Goal: Task Accomplishment & Management: Complete application form

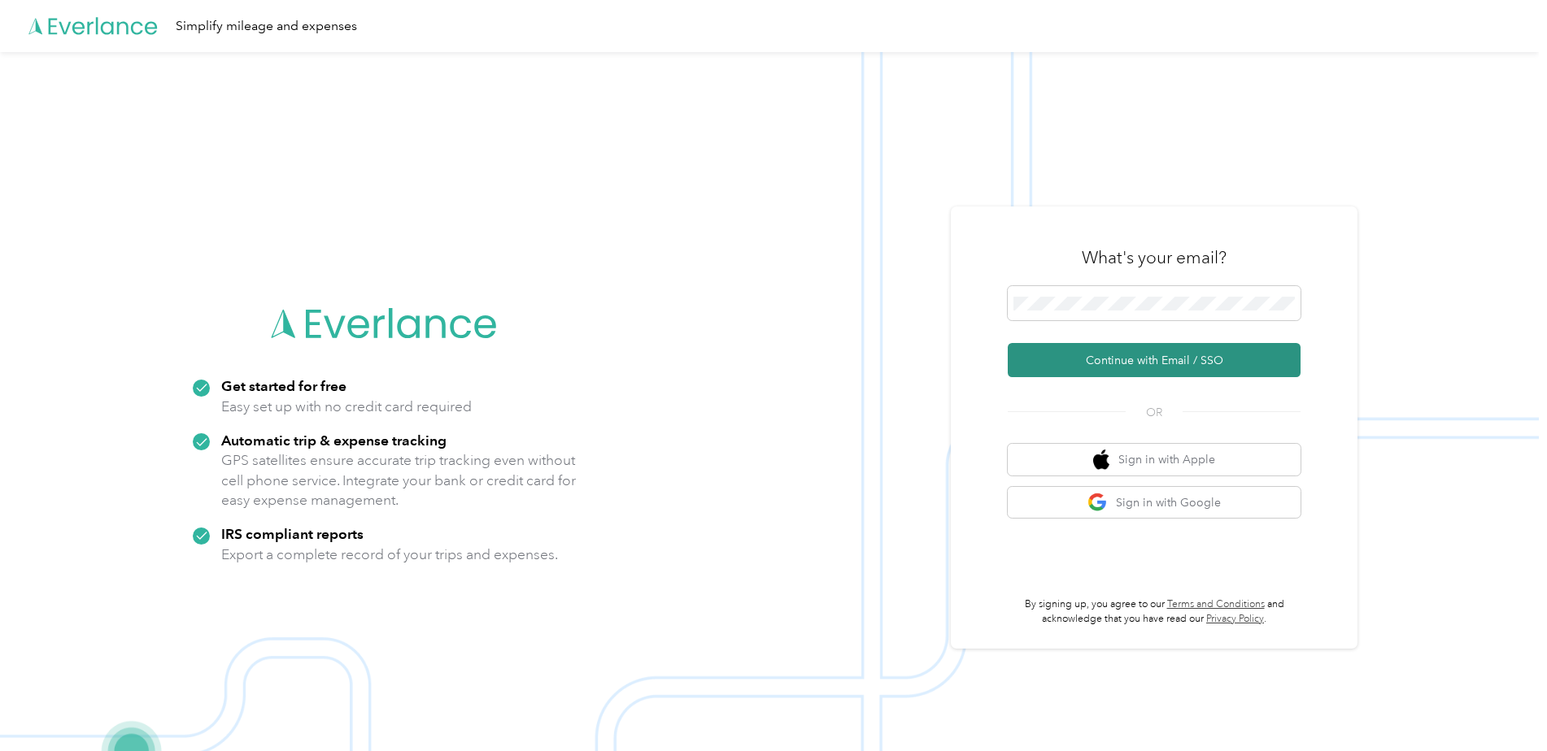
click at [1093, 359] on button "Continue with Email / SSO" at bounding box center [1154, 360] width 293 height 34
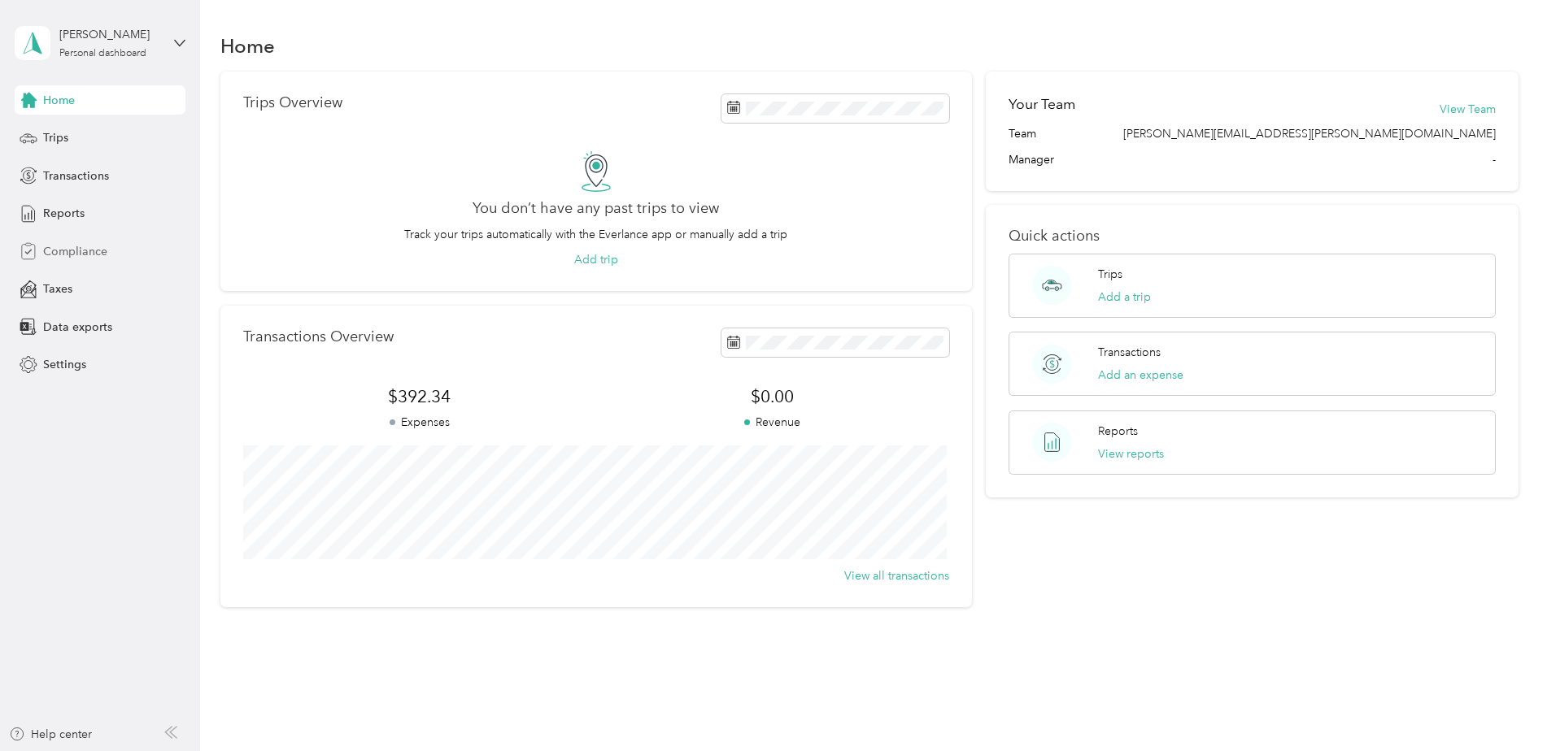
drag, startPoint x: 50, startPoint y: 253, endPoint x: 54, endPoint y: 265, distance: 12.9
click at [54, 265] on div "Compliance" at bounding box center [100, 251] width 171 height 29
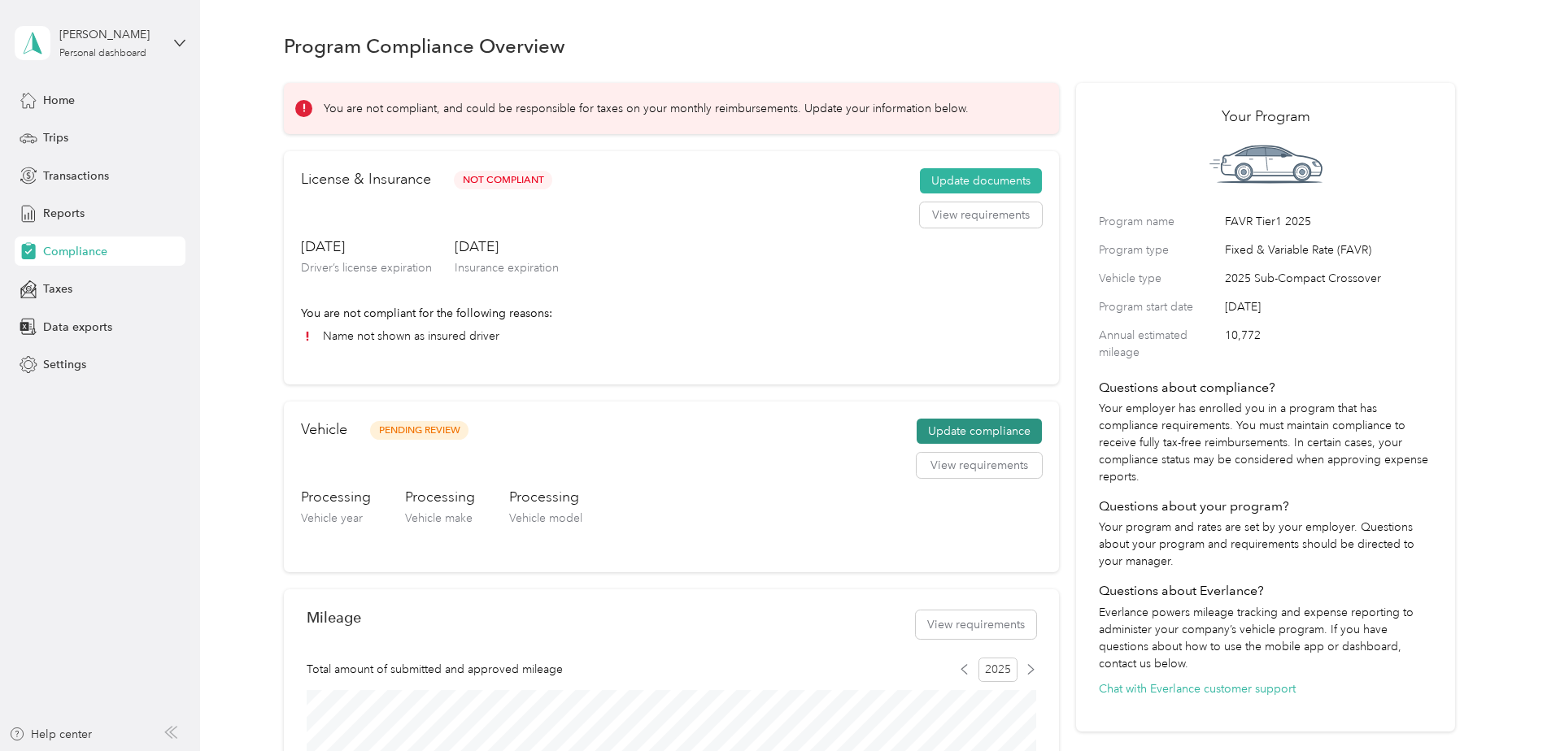
click at [960, 436] on button "Update compliance" at bounding box center [979, 432] width 125 height 26
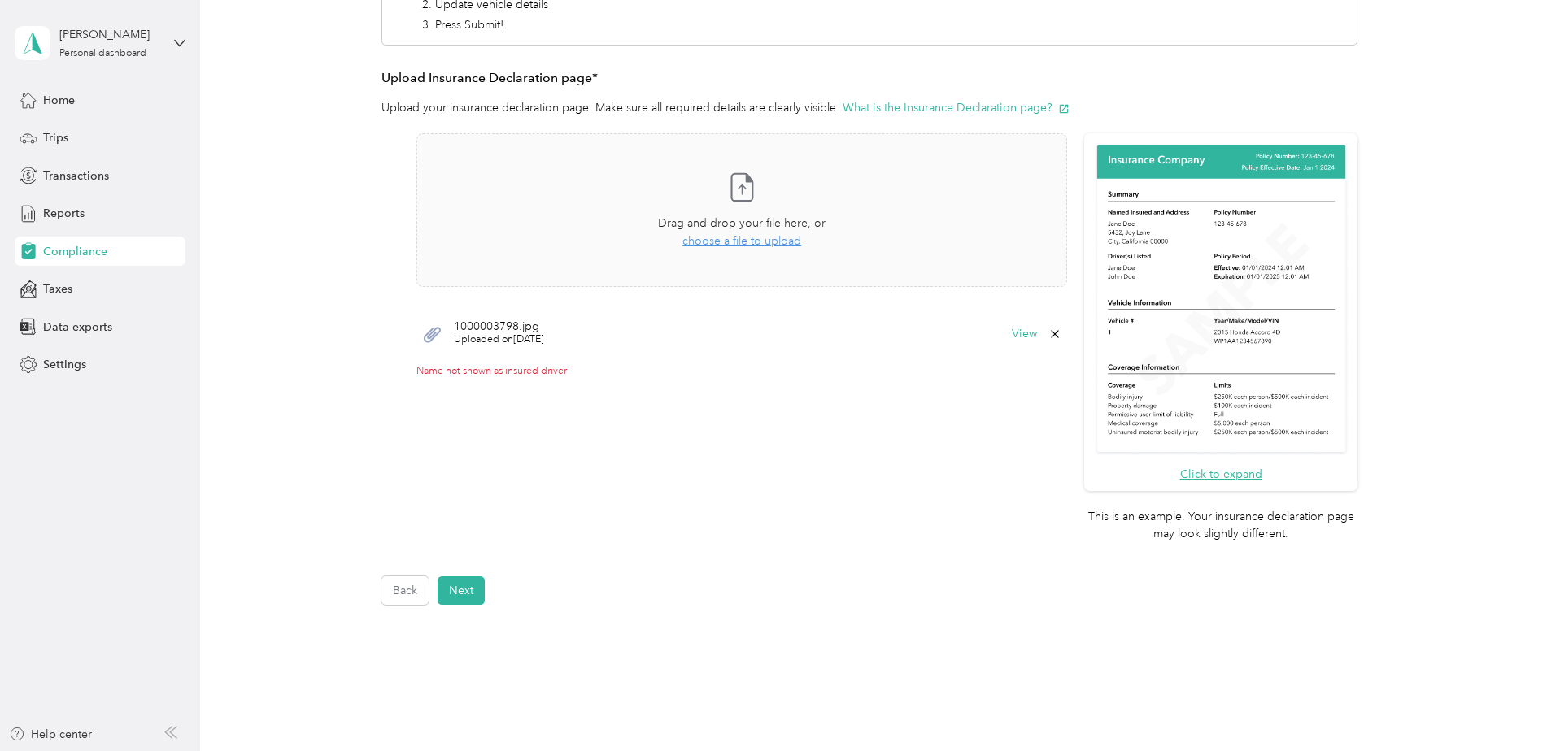
scroll to position [403, 0]
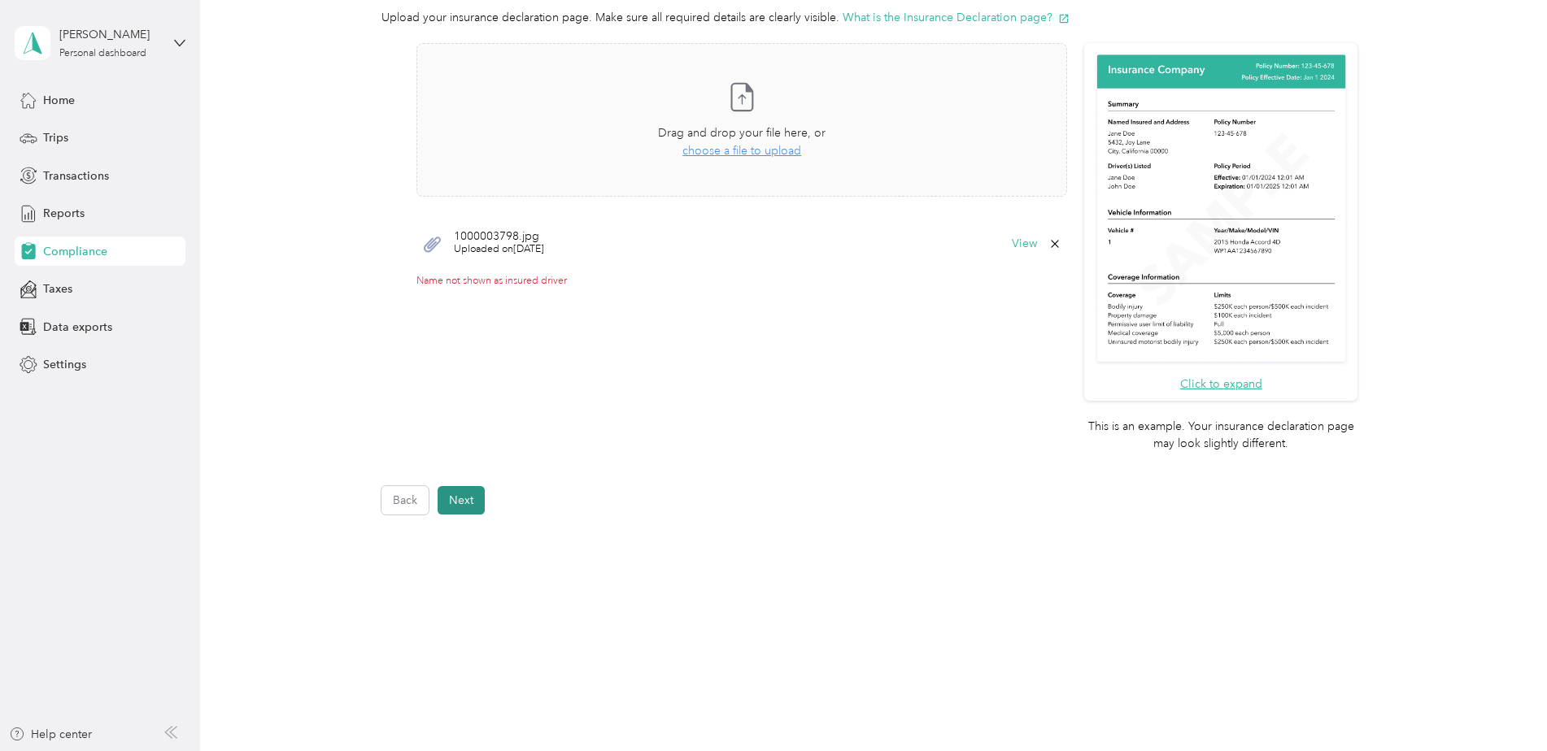
click at [462, 494] on button "Next" at bounding box center [461, 500] width 47 height 28
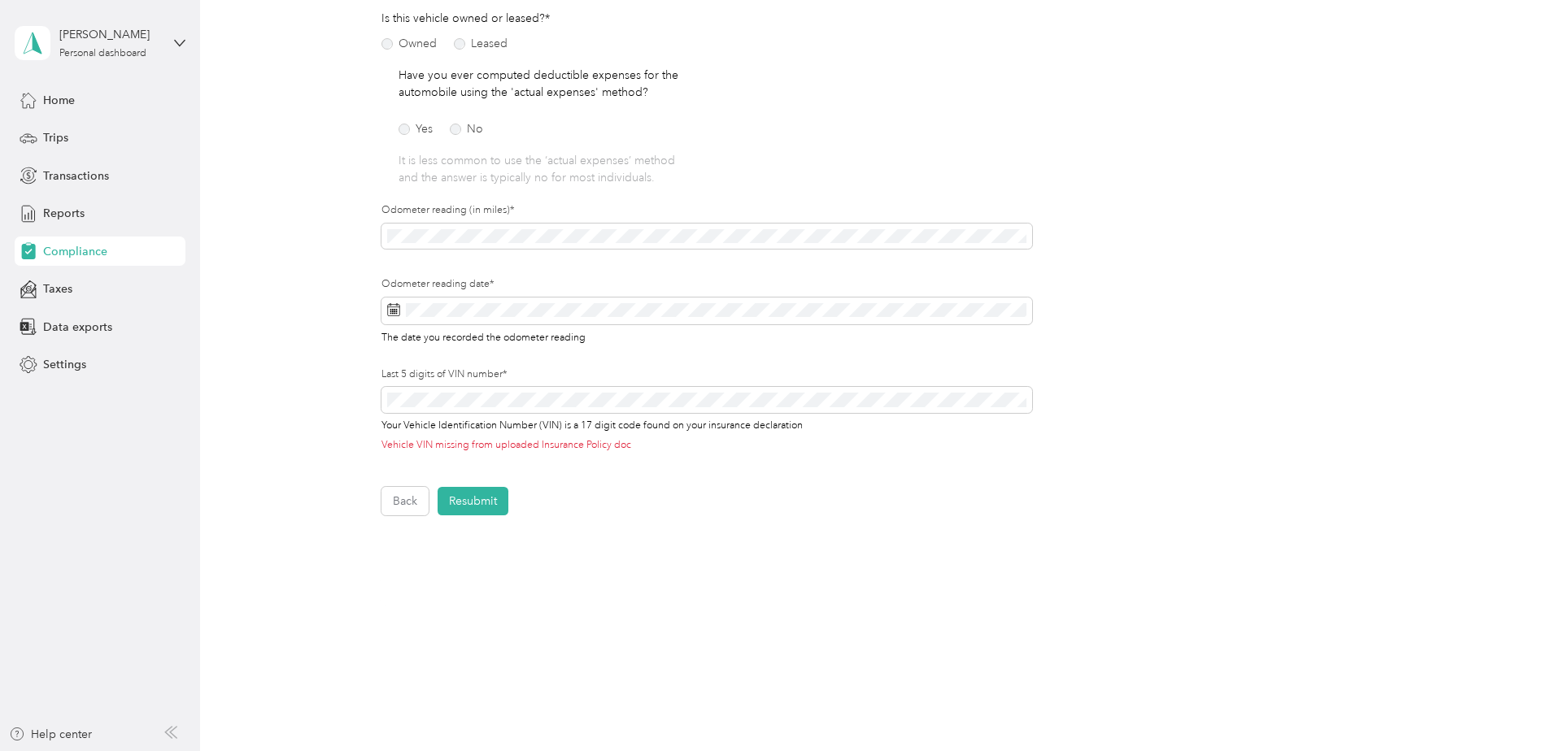
scroll to position [238, 0]
click at [381, 403] on span at bounding box center [706, 400] width 651 height 26
click at [392, 498] on button "Back" at bounding box center [404, 501] width 47 height 28
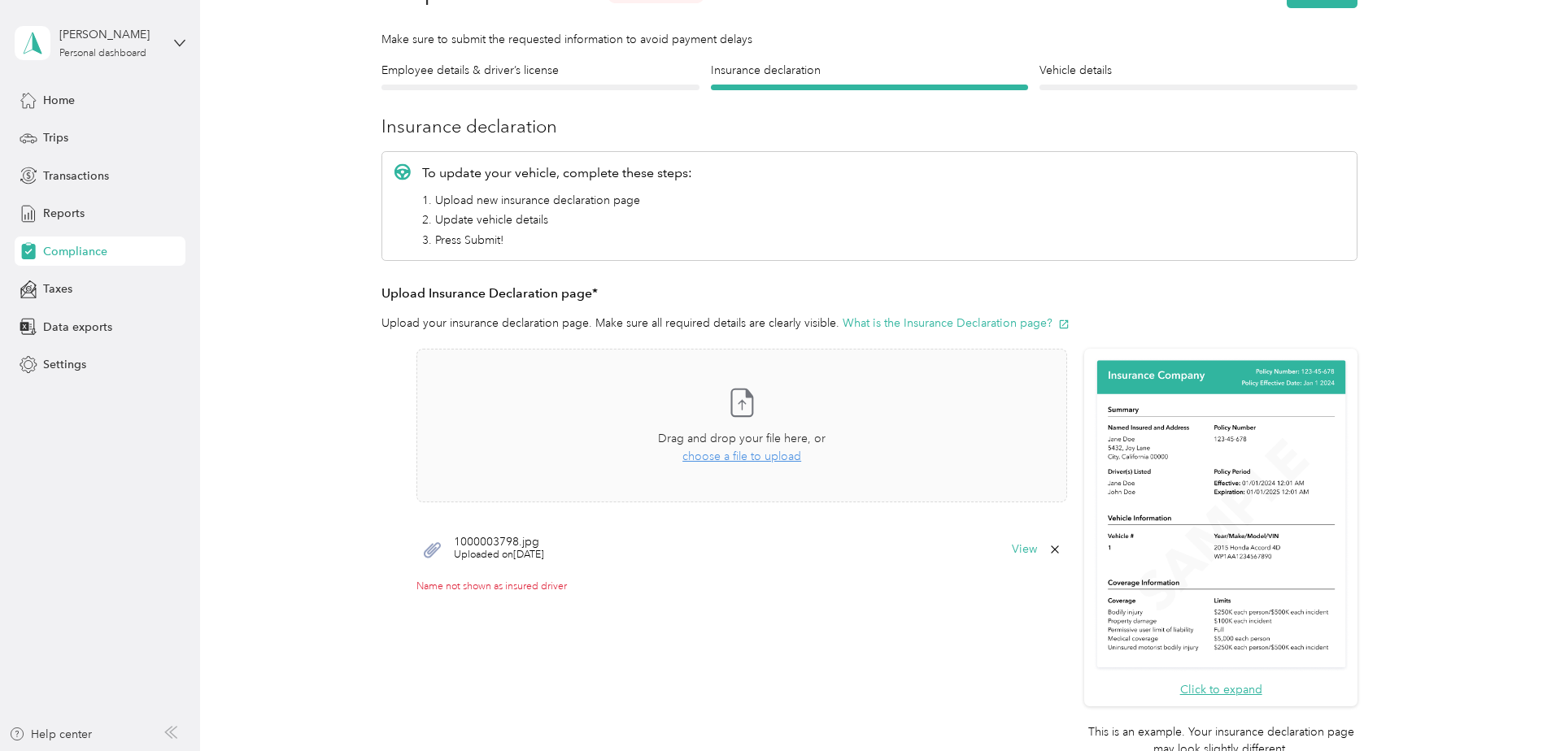
scroll to position [76, 0]
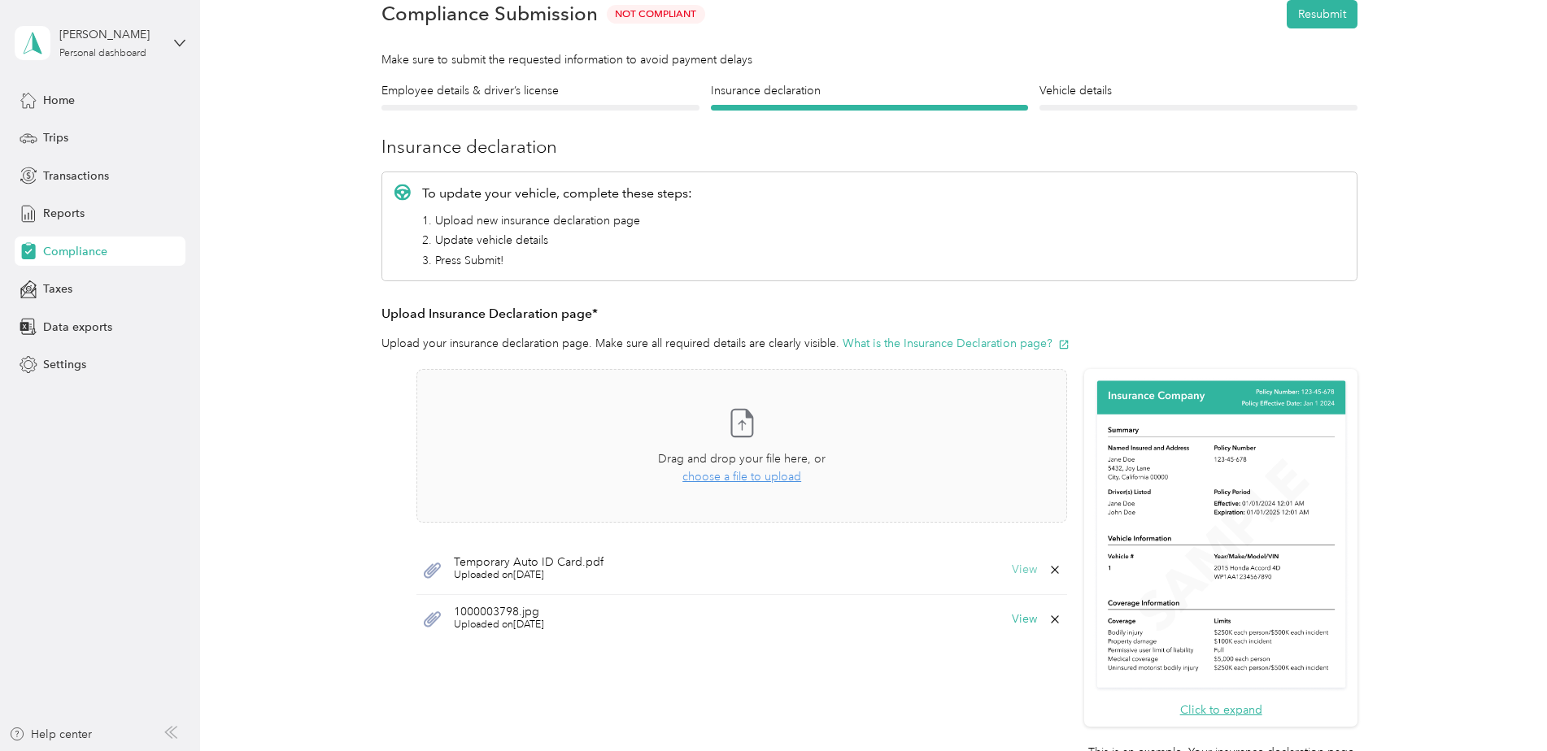
click at [1012, 573] on button "View" at bounding box center [1024, 569] width 25 height 11
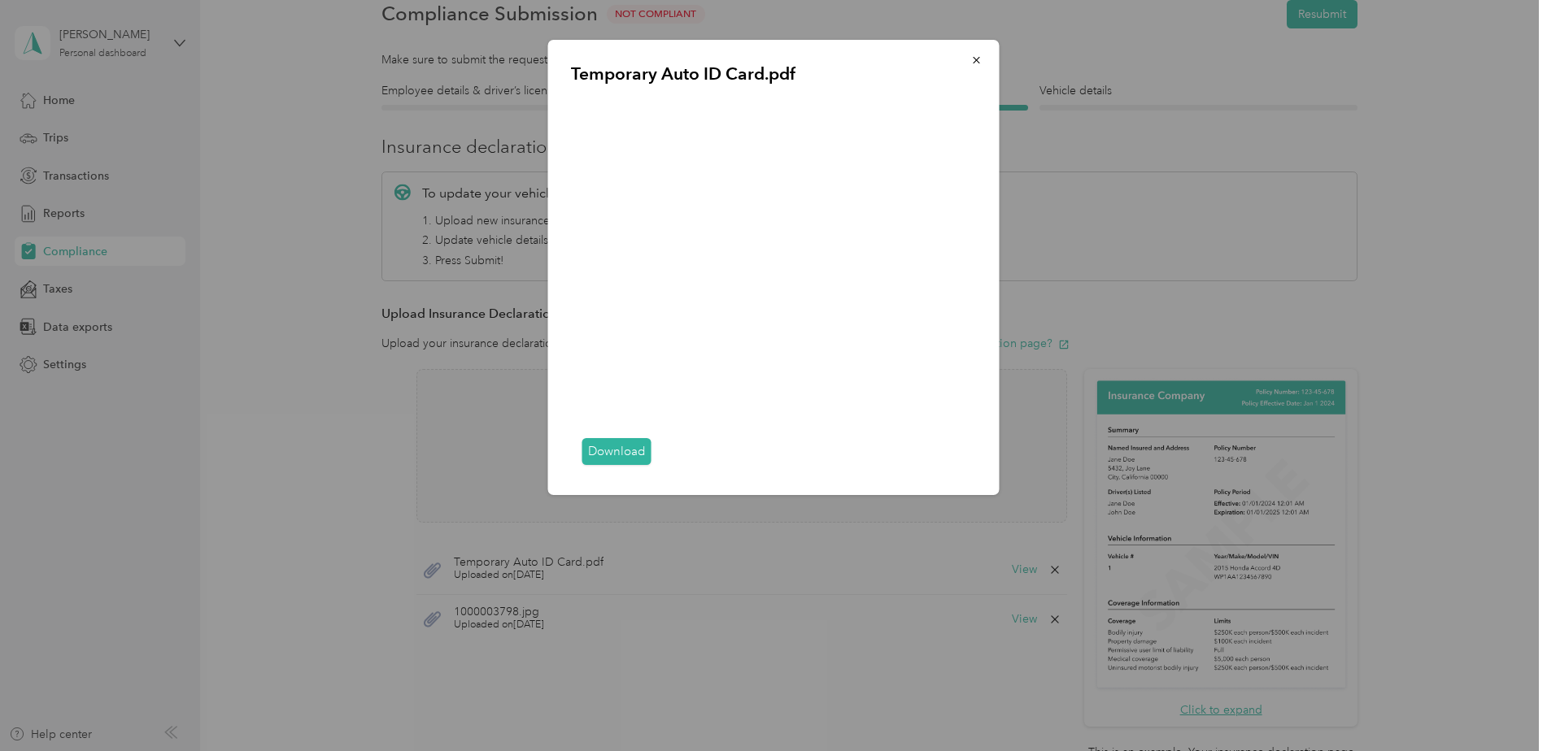
drag, startPoint x: 979, startPoint y: 57, endPoint x: 1021, endPoint y: 595, distance: 540.0
click at [990, 71] on button "button" at bounding box center [977, 60] width 34 height 28
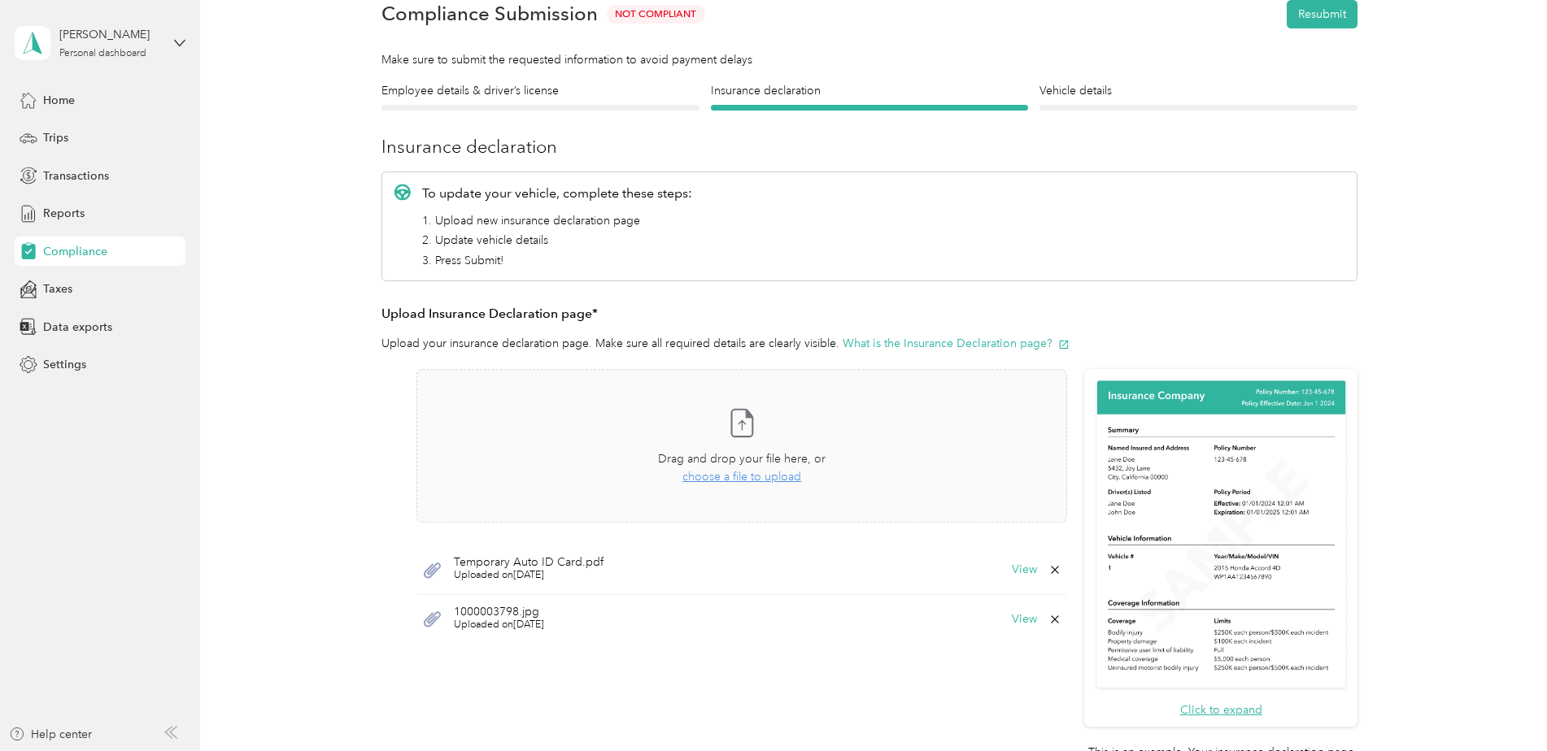
click at [1051, 621] on icon at bounding box center [1054, 619] width 13 height 13
click at [1007, 634] on button "Yes" at bounding box center [1012, 631] width 32 height 26
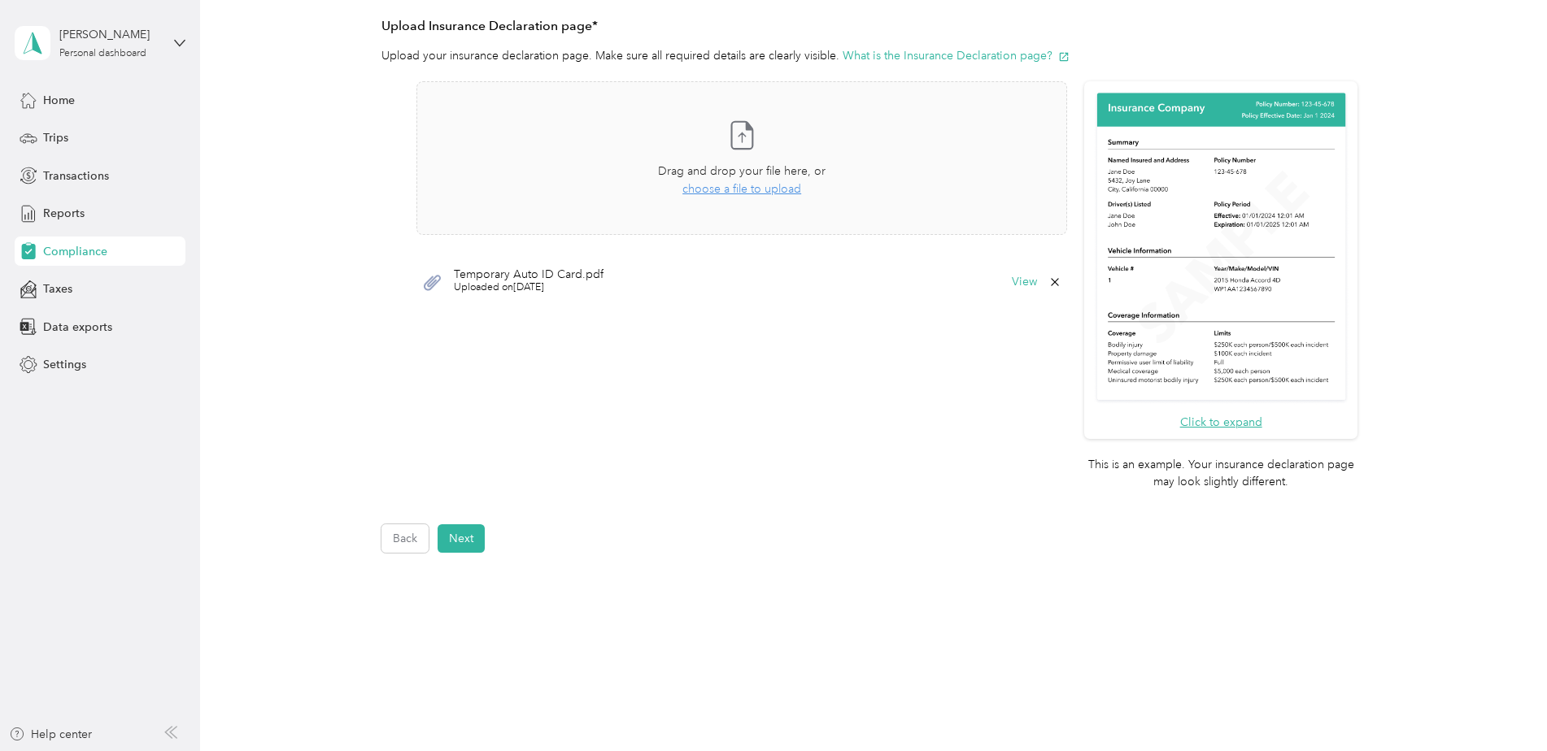
scroll to position [403, 0]
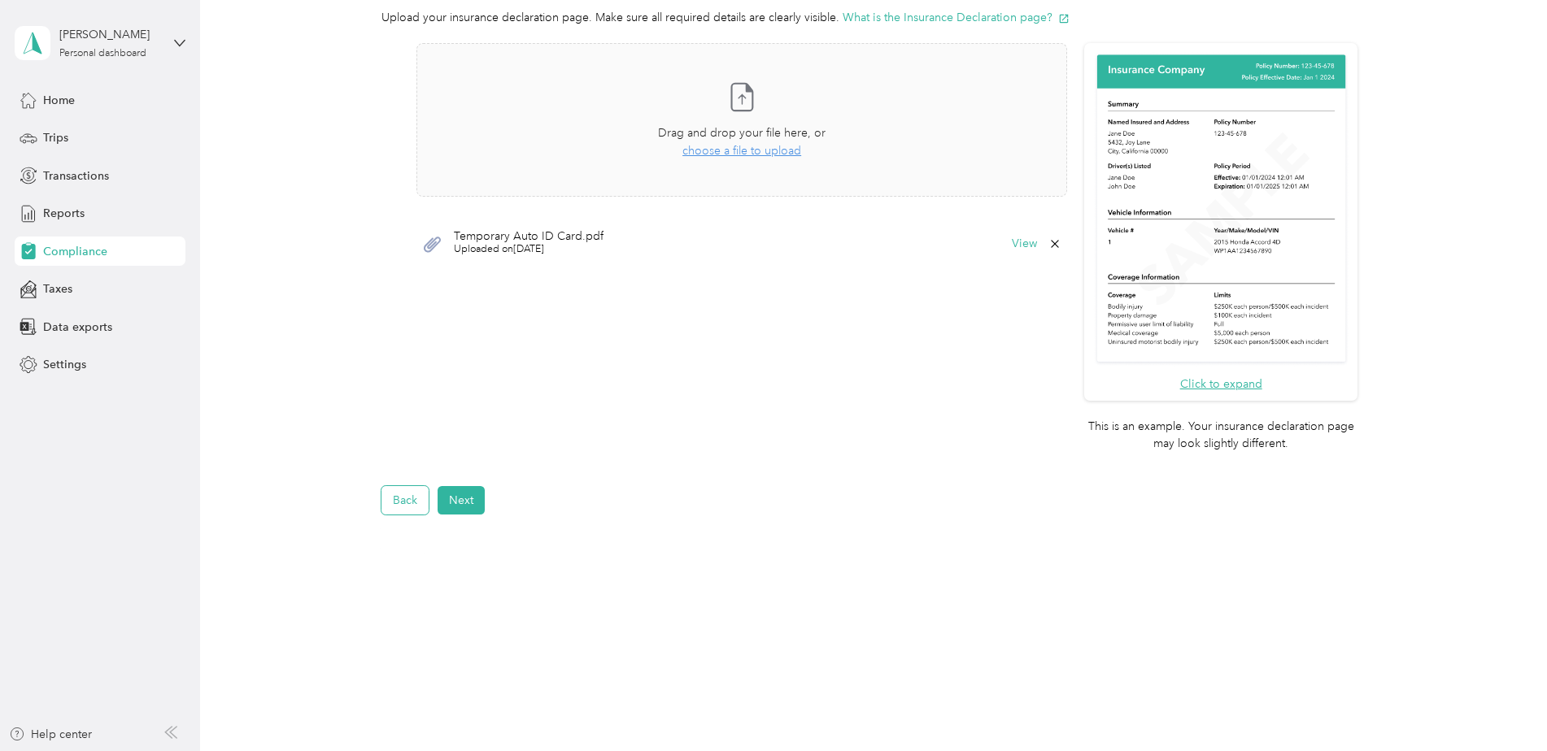
click at [412, 494] on button "Back" at bounding box center [404, 500] width 47 height 28
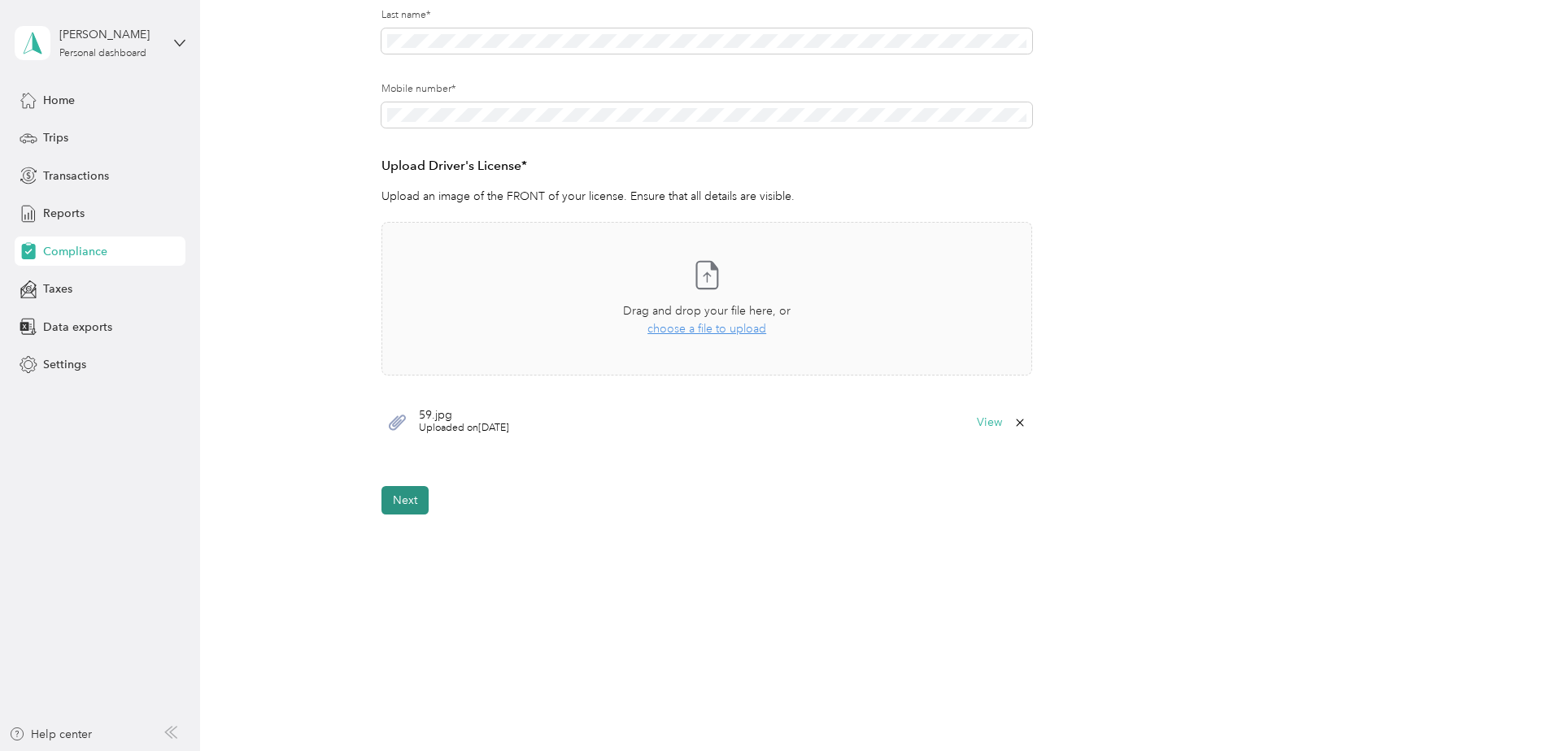
click at [395, 503] on button "Next" at bounding box center [404, 500] width 47 height 28
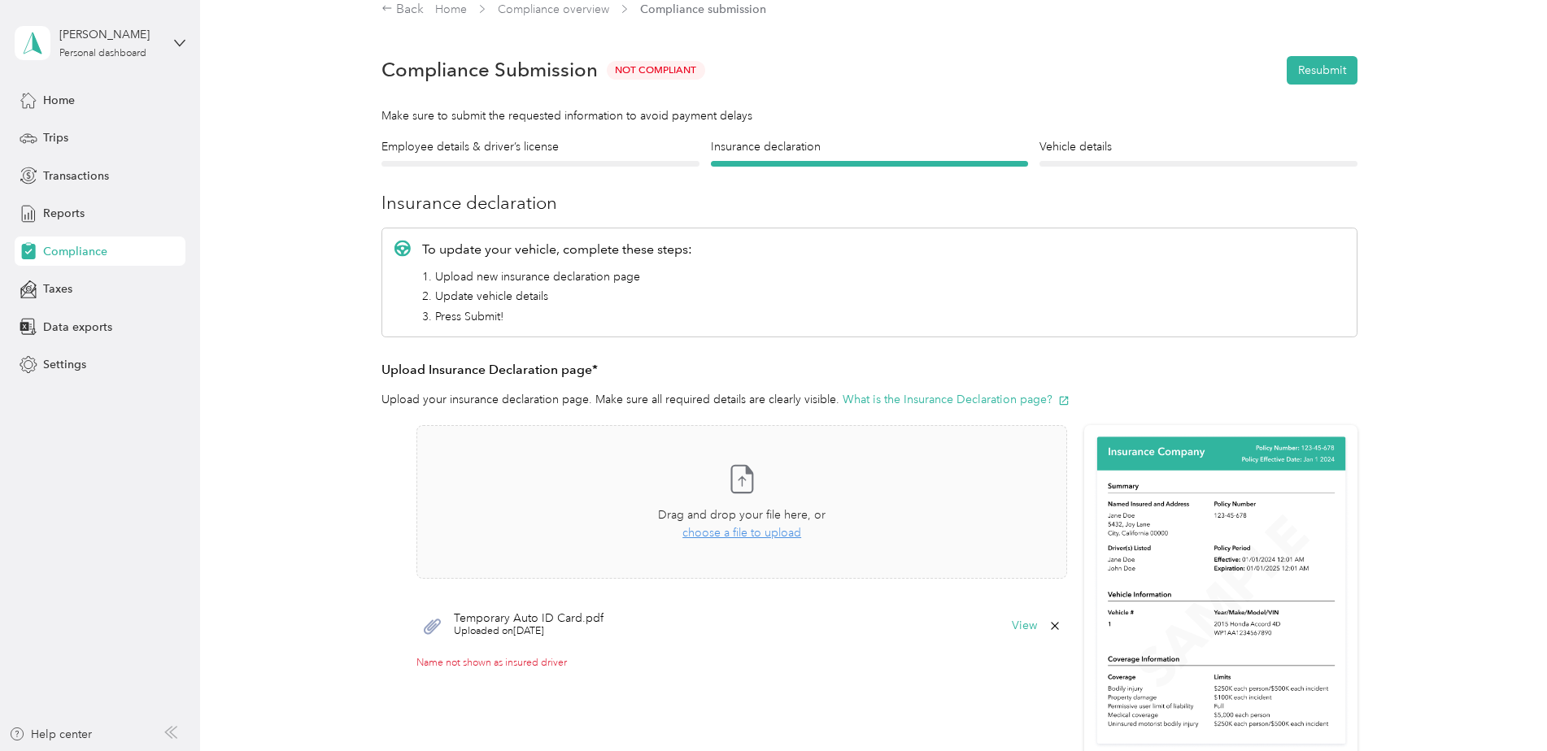
scroll to position [264, 0]
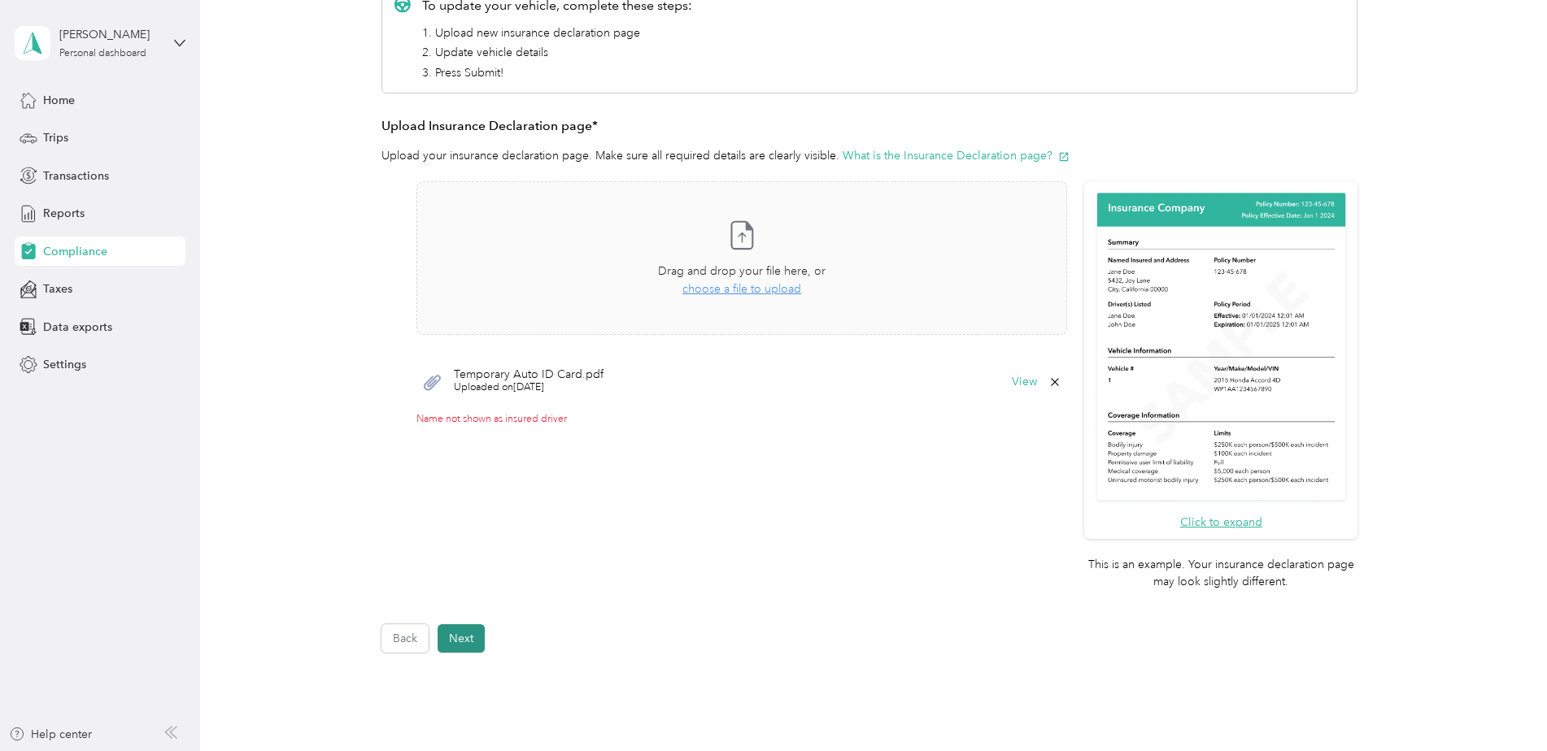
click at [476, 640] on button "Next" at bounding box center [461, 639] width 47 height 28
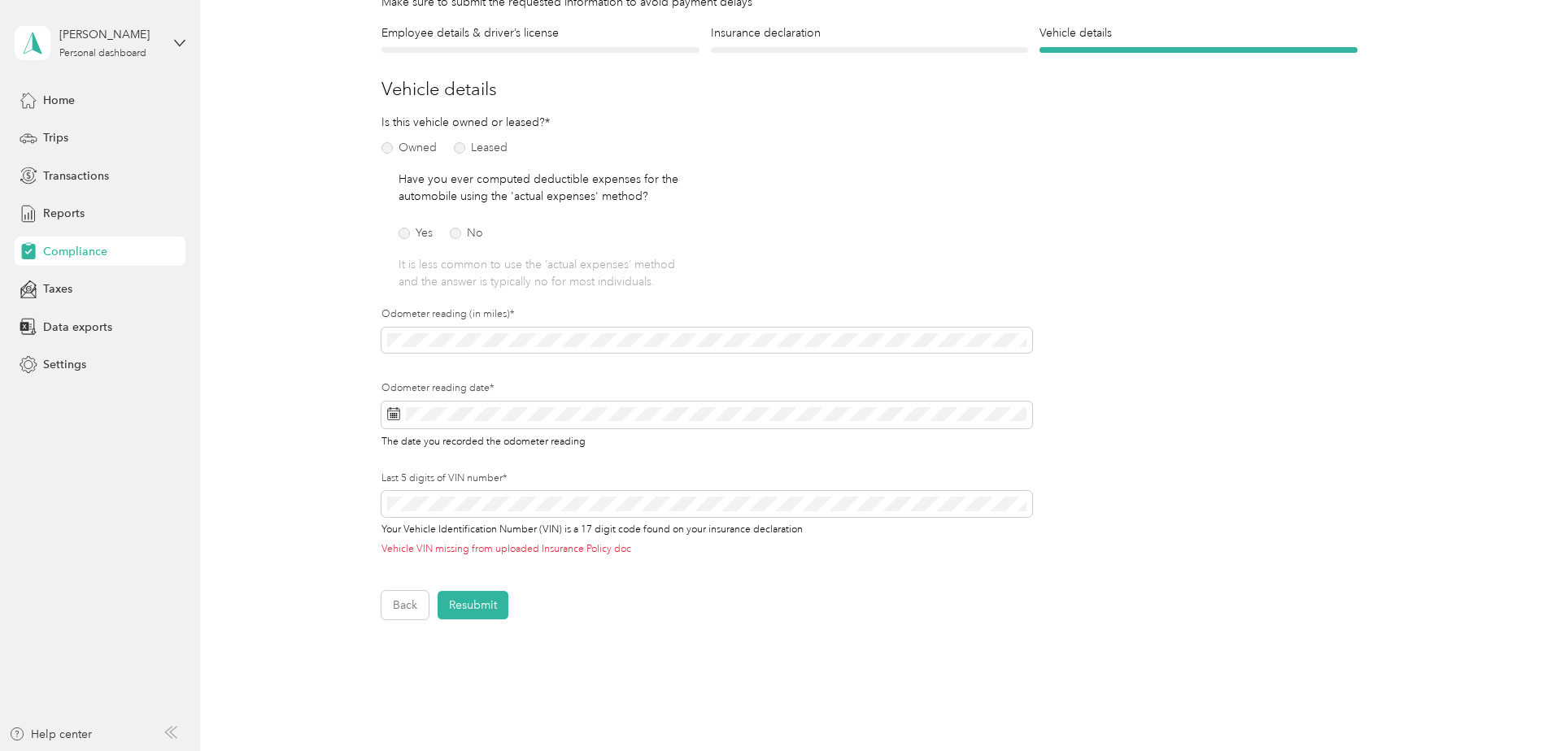
scroll to position [163, 0]
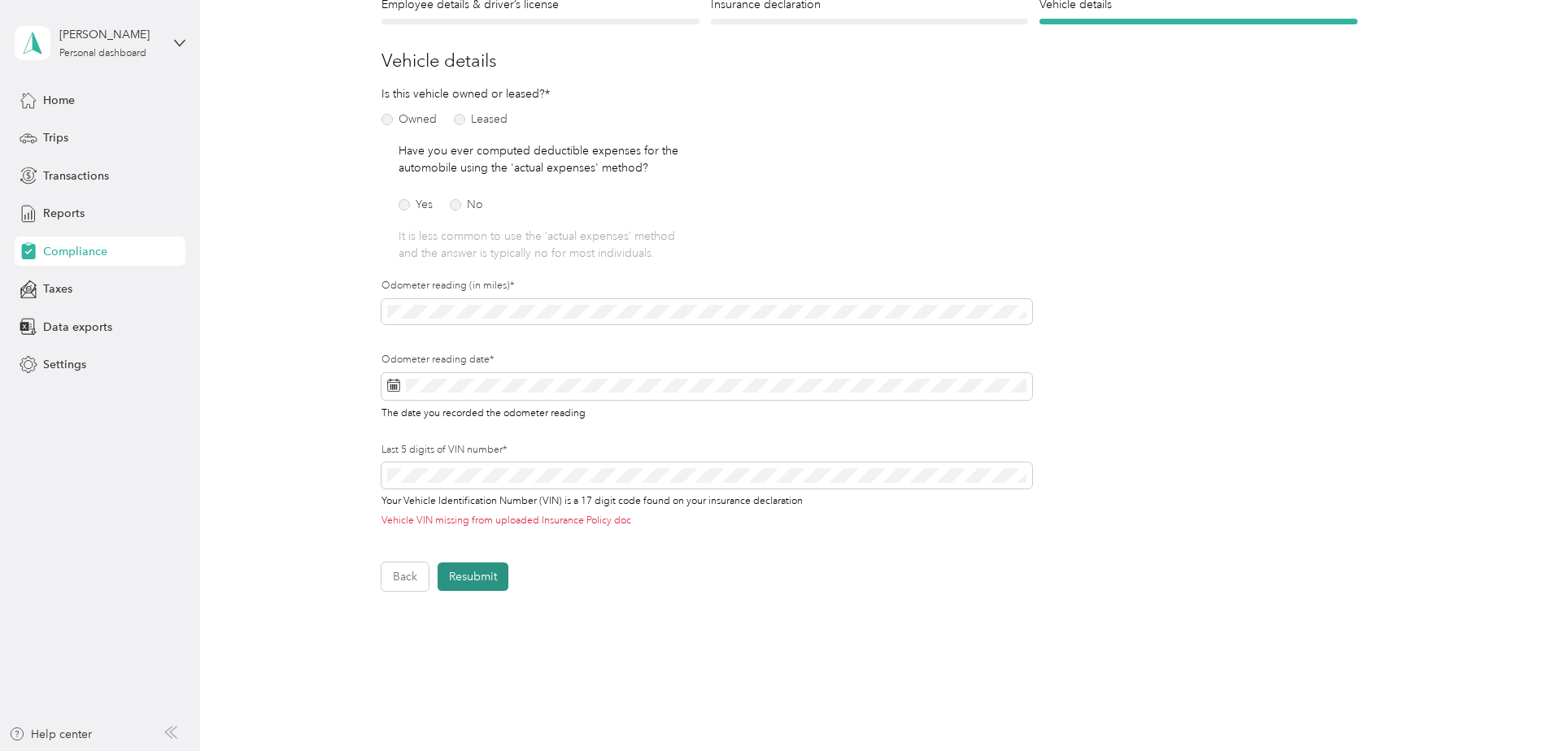
click at [486, 575] on button "Resubmit" at bounding box center [473, 577] width 71 height 28
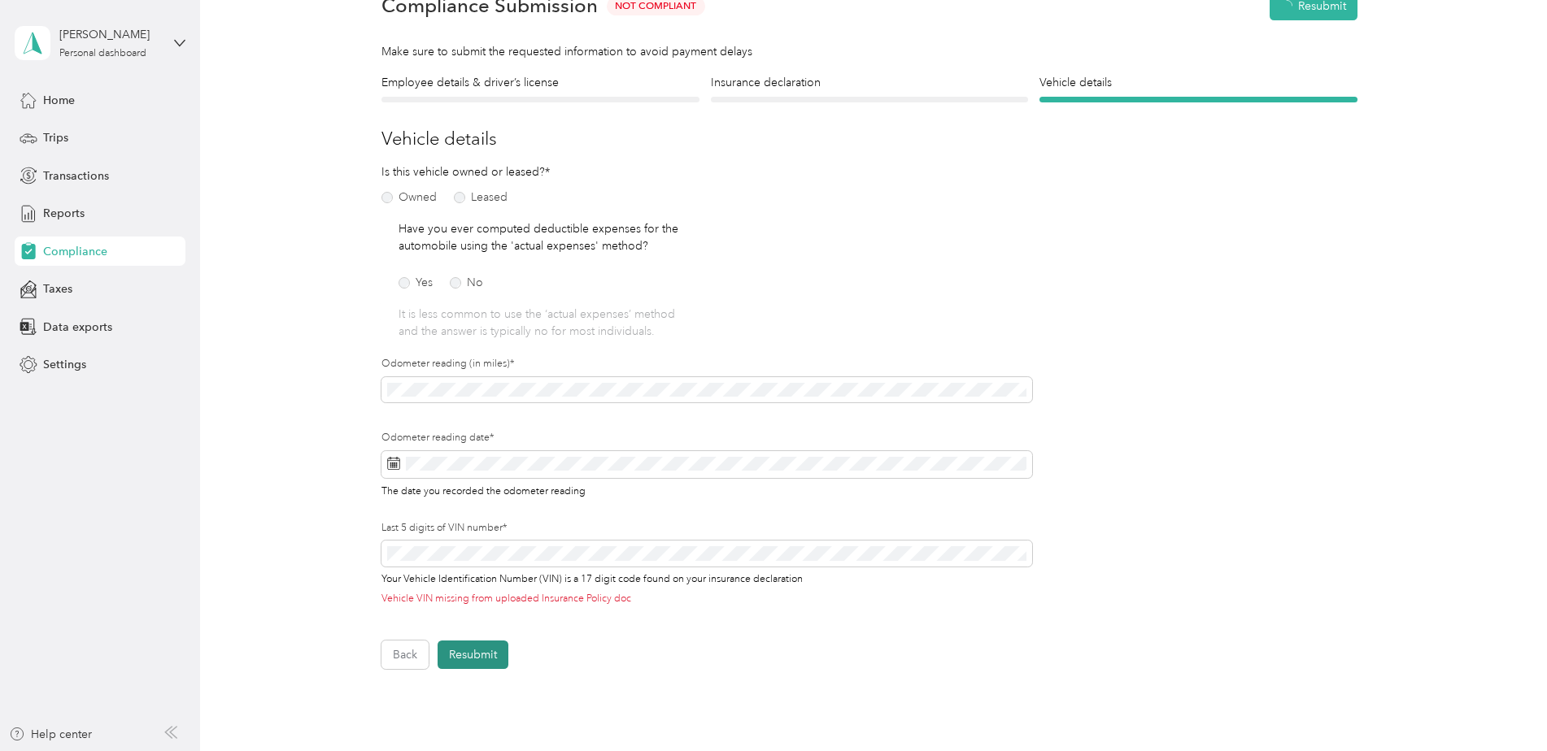
scroll to position [20, 0]
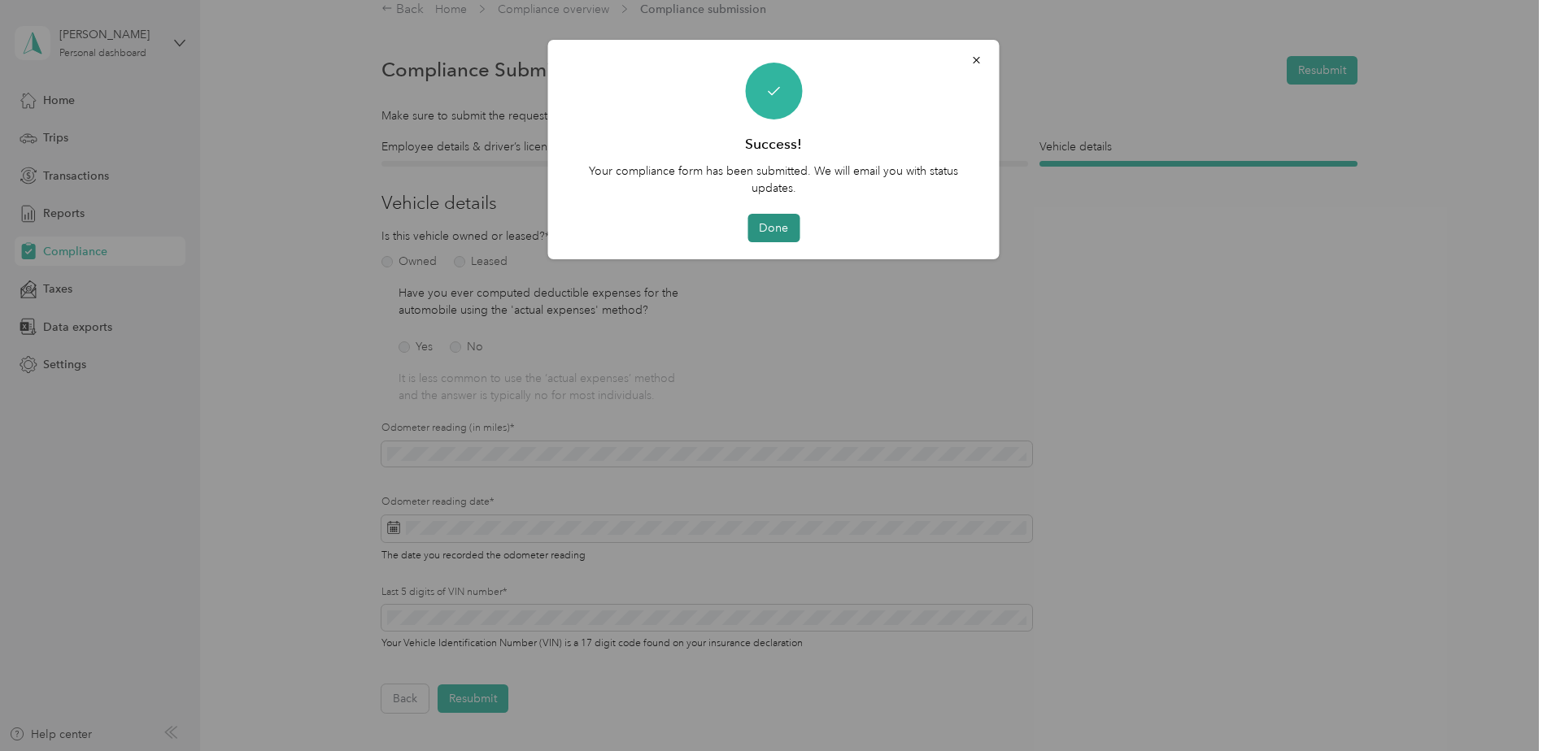
click at [757, 227] on button "Done" at bounding box center [773, 228] width 52 height 28
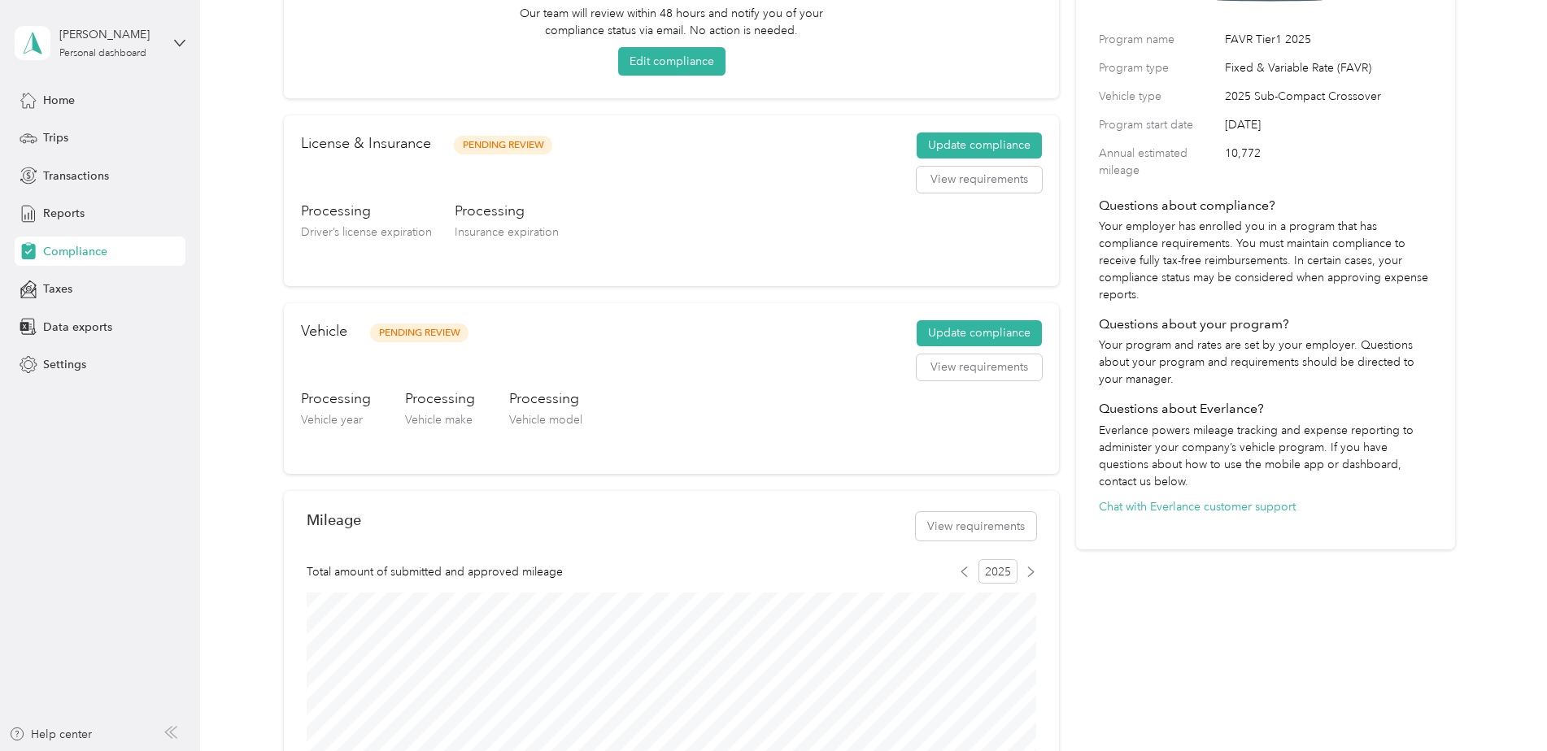
scroll to position [183, 0]
click at [966, 338] on button "Update compliance" at bounding box center [979, 333] width 125 height 26
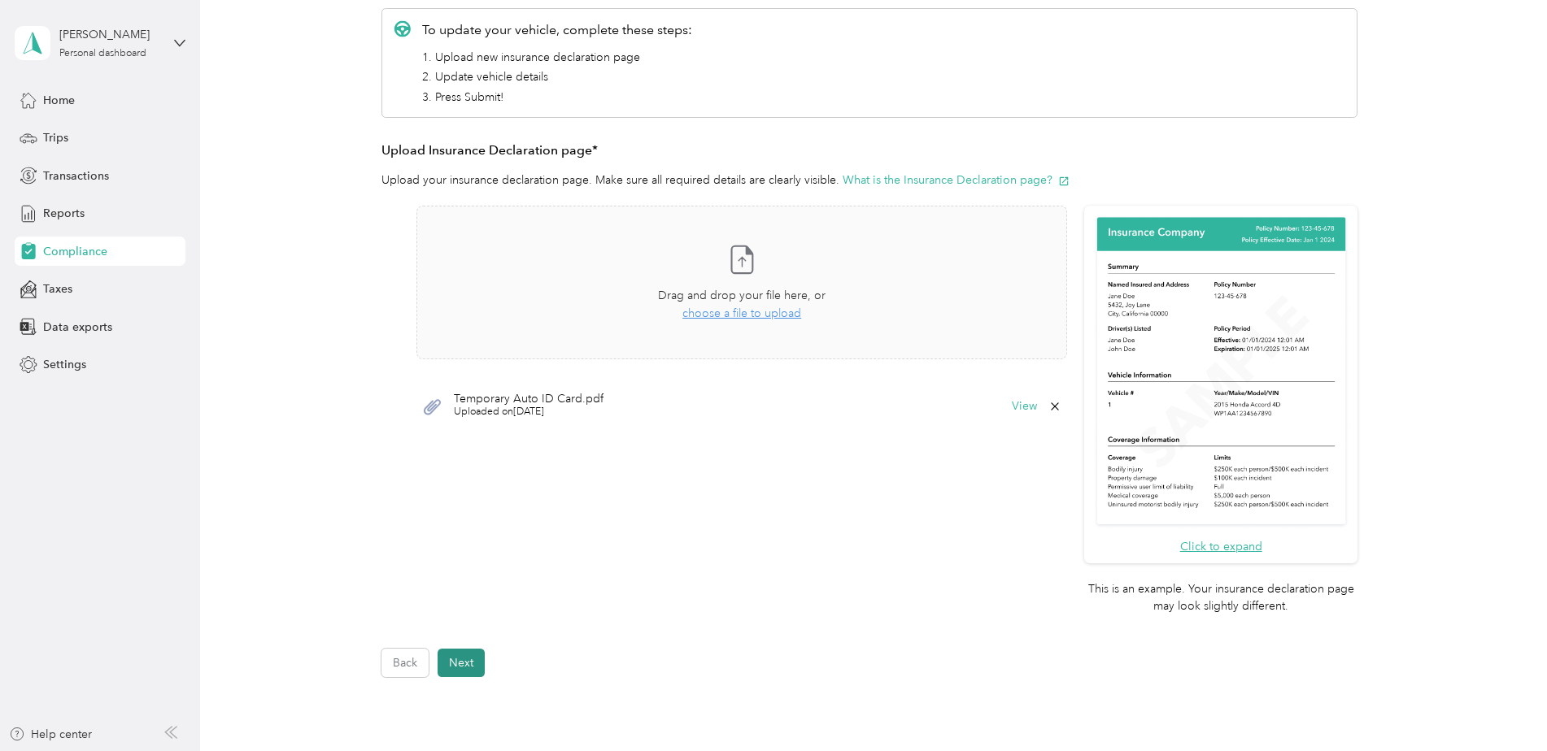
drag, startPoint x: 473, startPoint y: 663, endPoint x: 639, endPoint y: 626, distance: 169.9
click at [474, 663] on button "Next" at bounding box center [461, 663] width 47 height 28
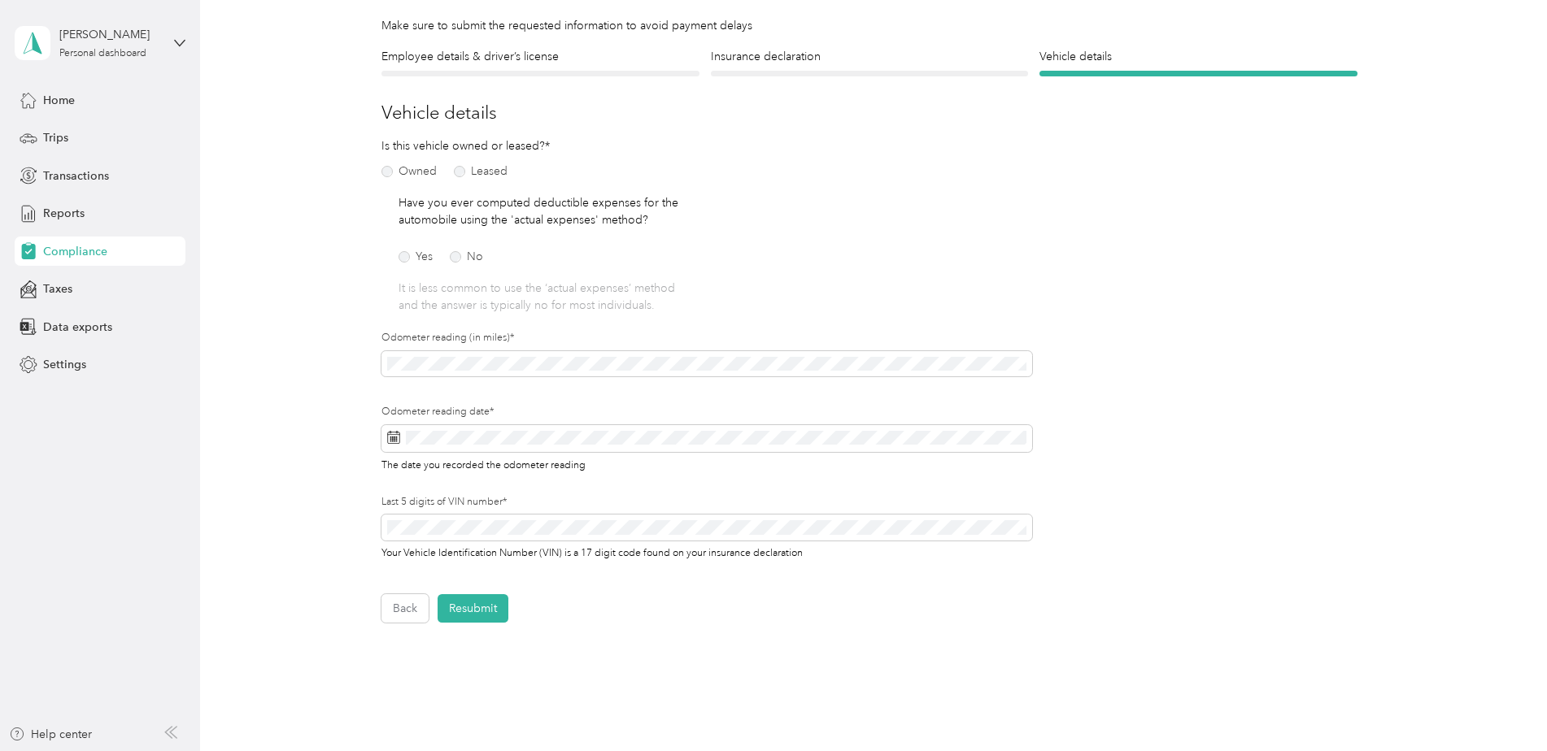
scroll to position [219, 0]
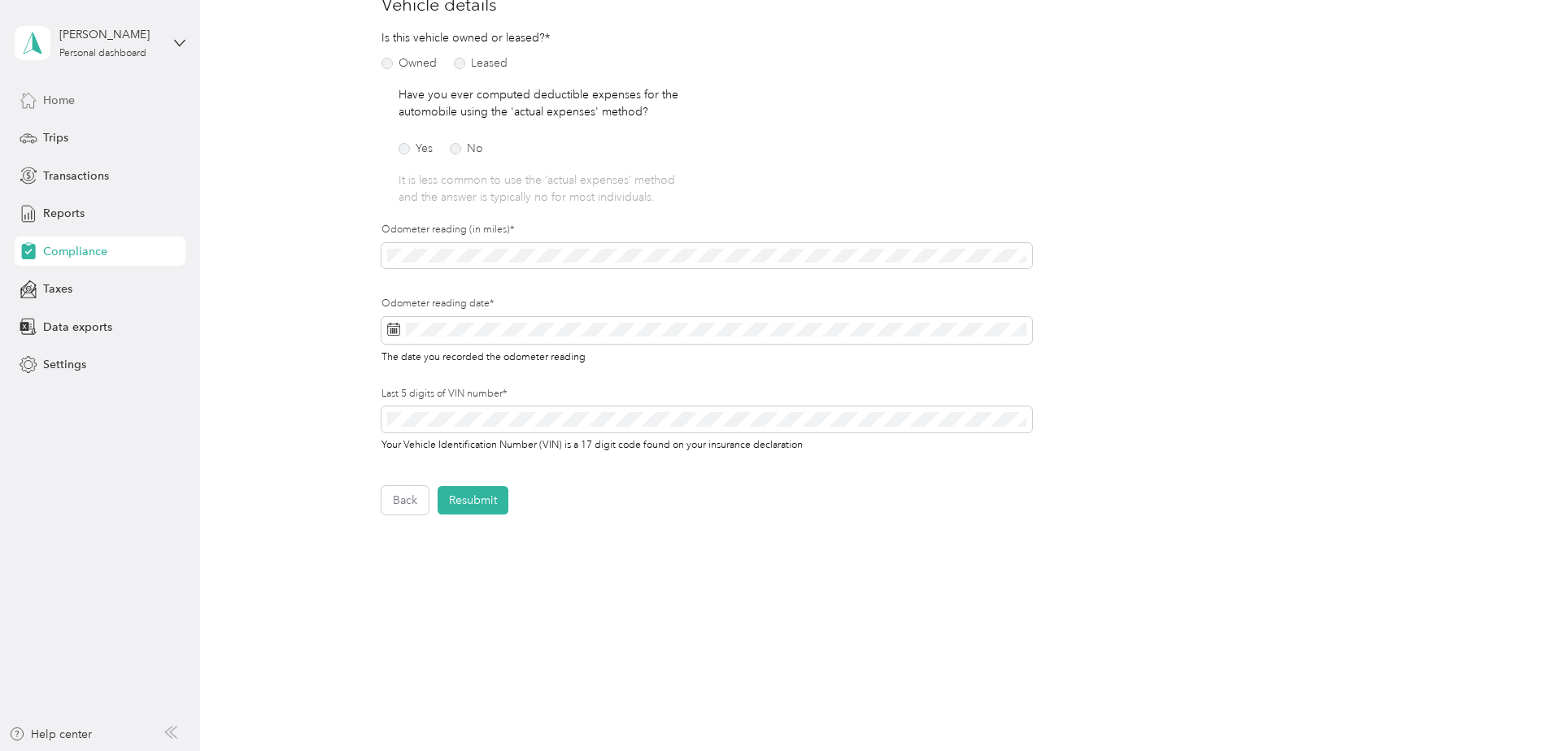
click at [63, 100] on span "Home" at bounding box center [59, 100] width 32 height 17
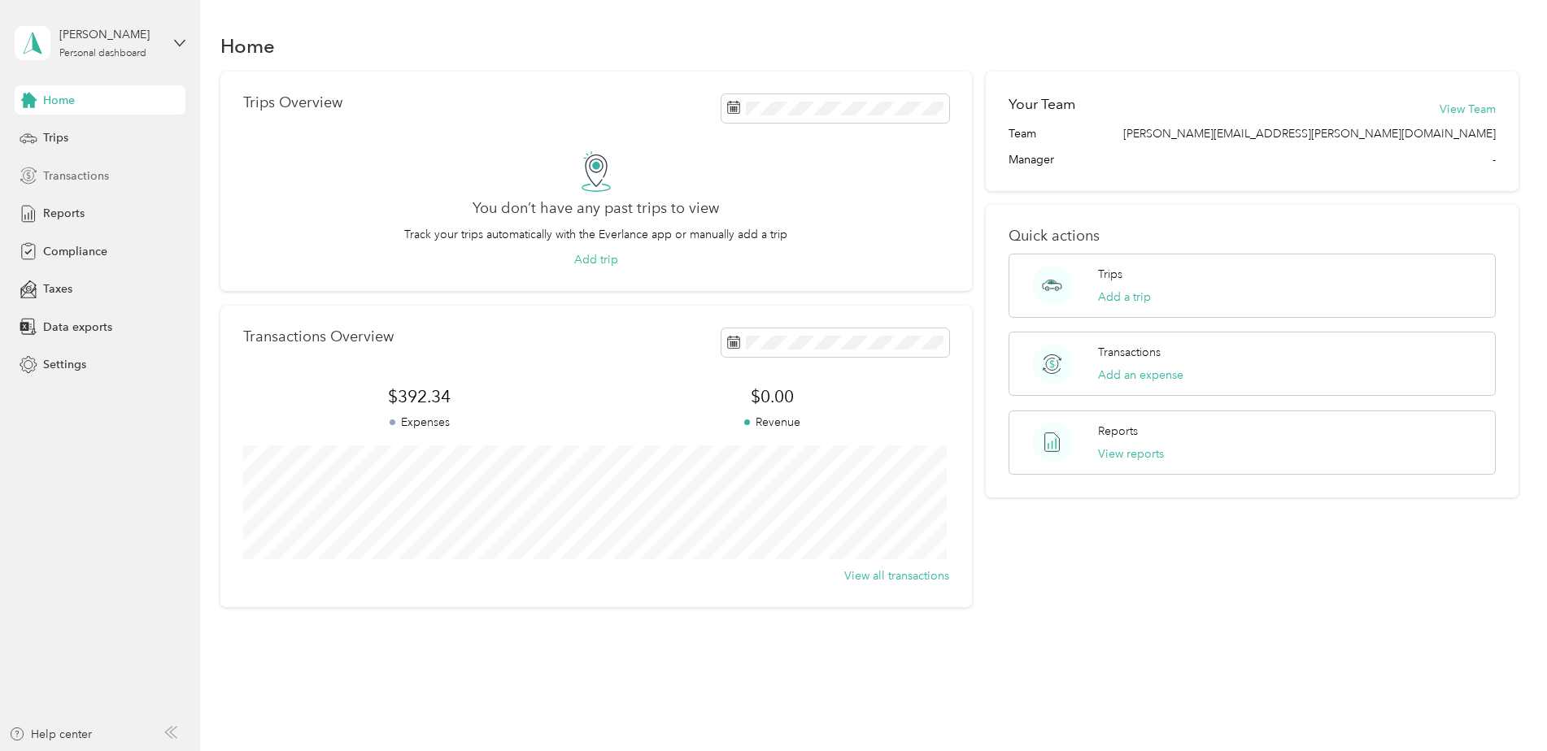
click at [63, 189] on div "Transactions" at bounding box center [100, 175] width 171 height 29
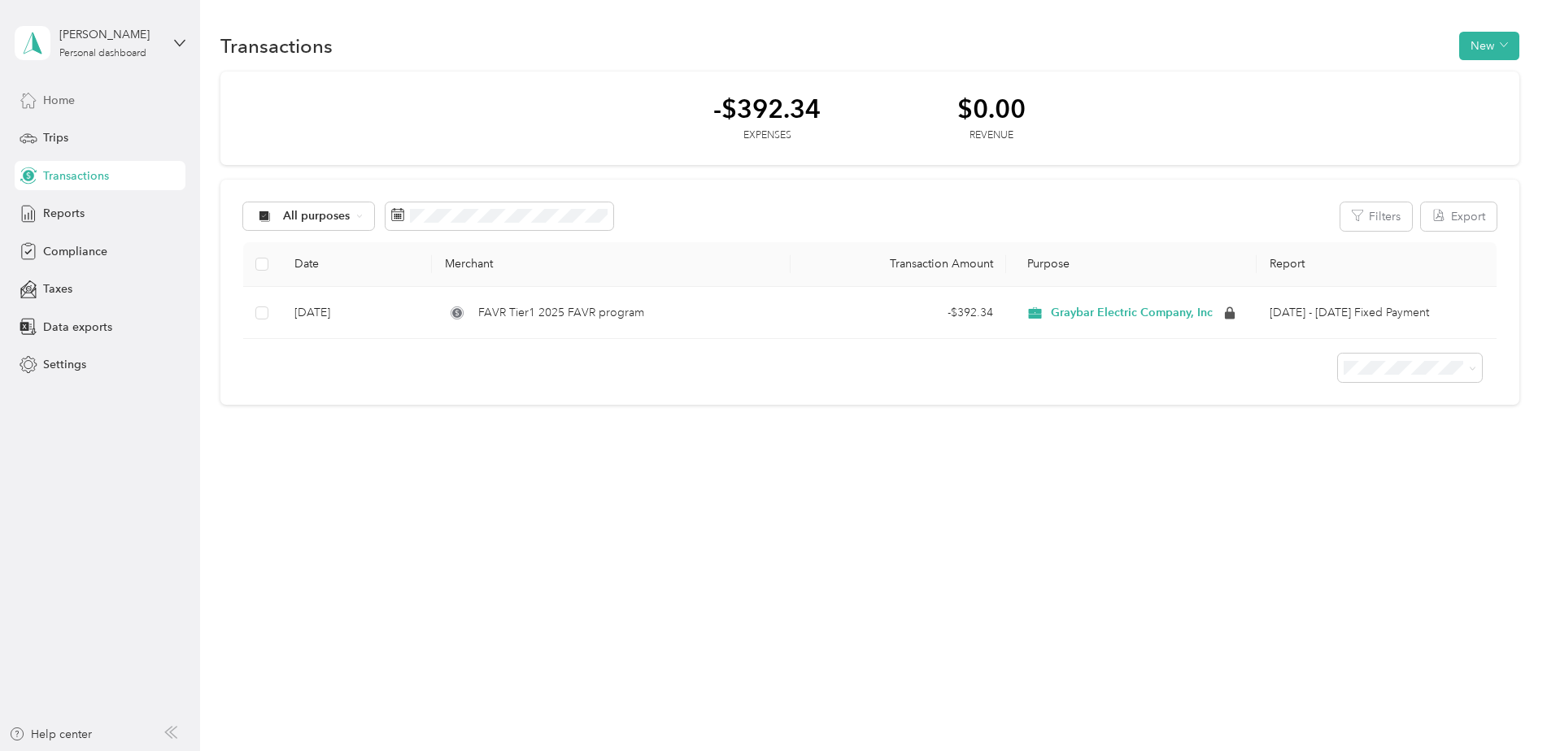
click at [60, 102] on span "Home" at bounding box center [59, 100] width 32 height 17
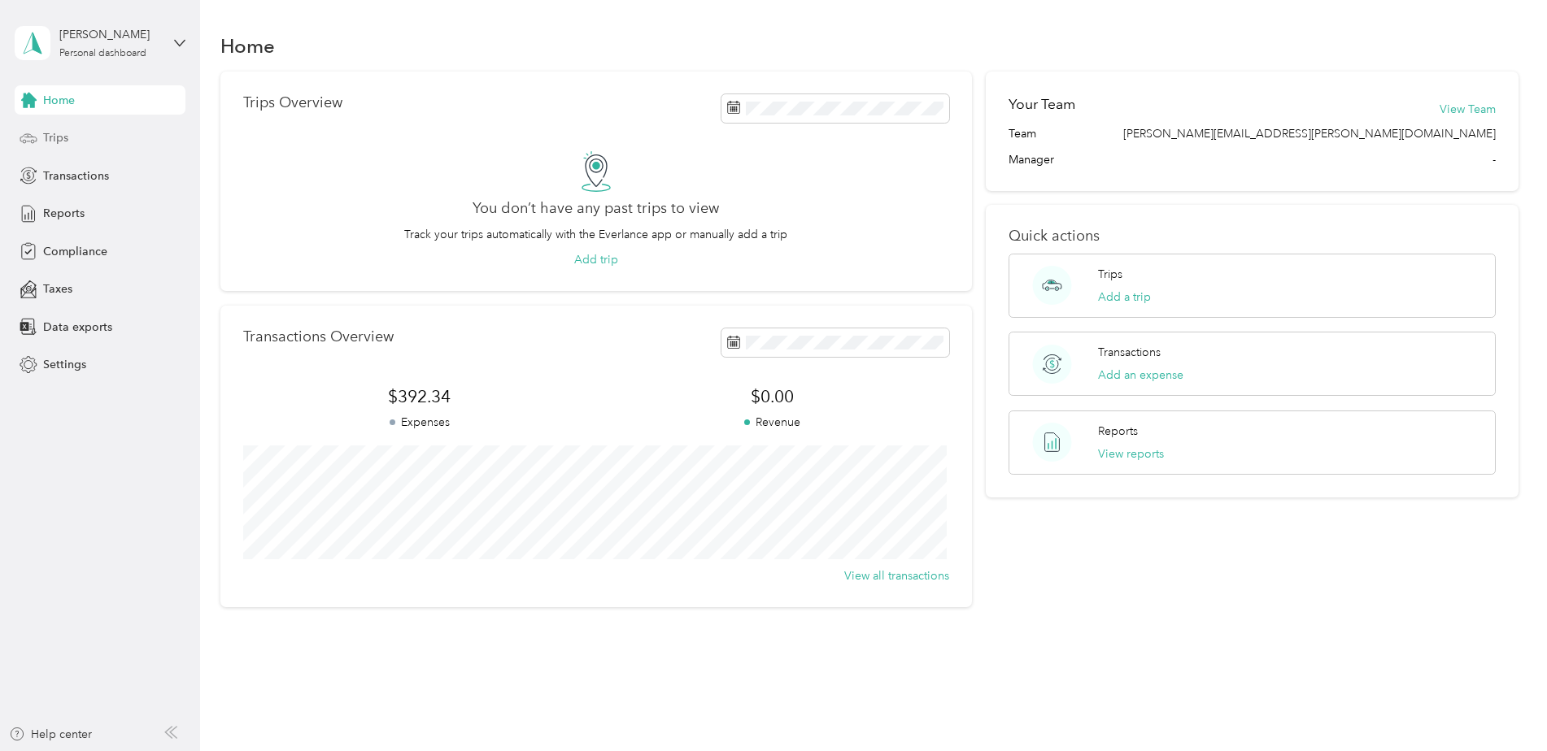
click at [54, 142] on span "Trips" at bounding box center [55, 137] width 25 height 17
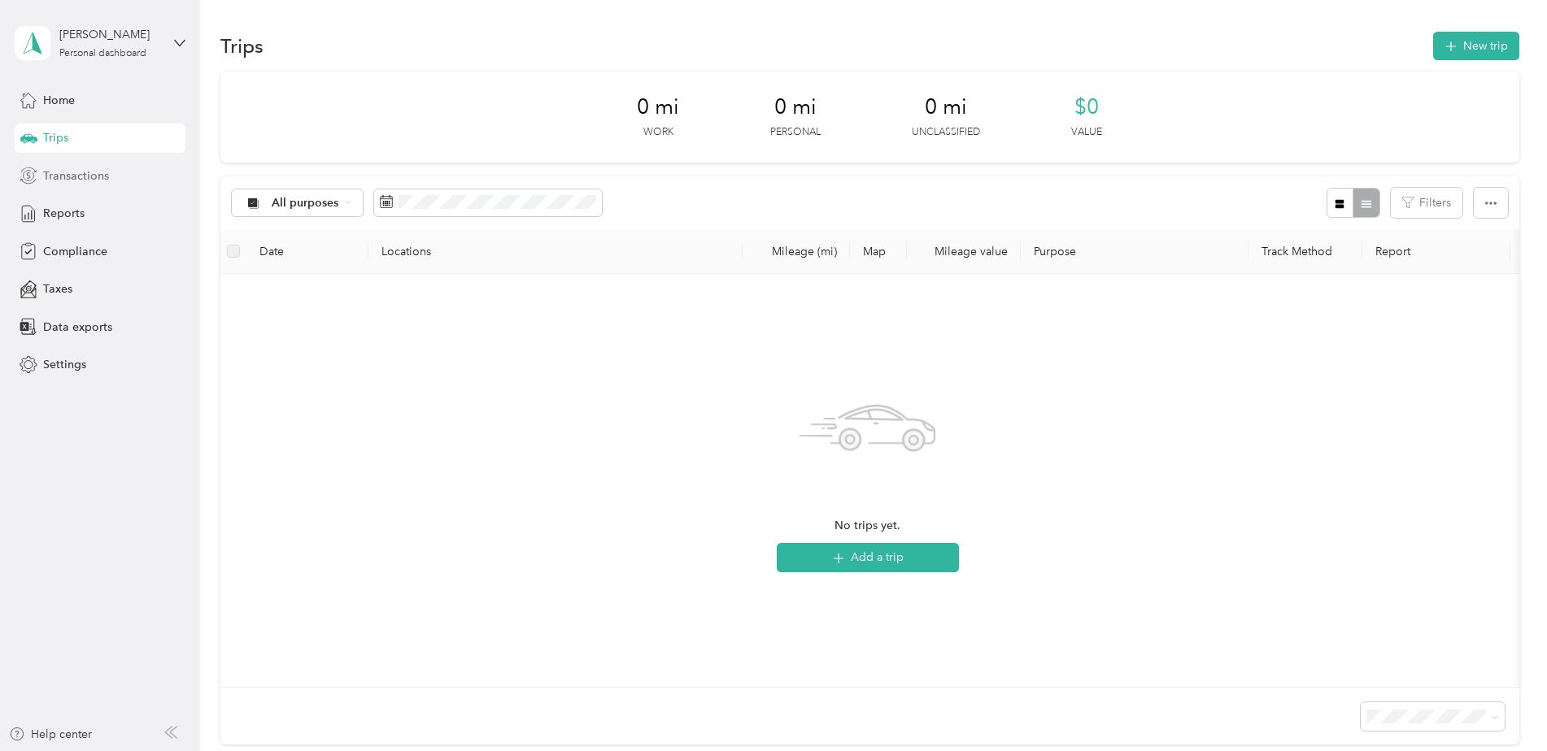
click at [56, 183] on span "Transactions" at bounding box center [76, 176] width 66 height 17
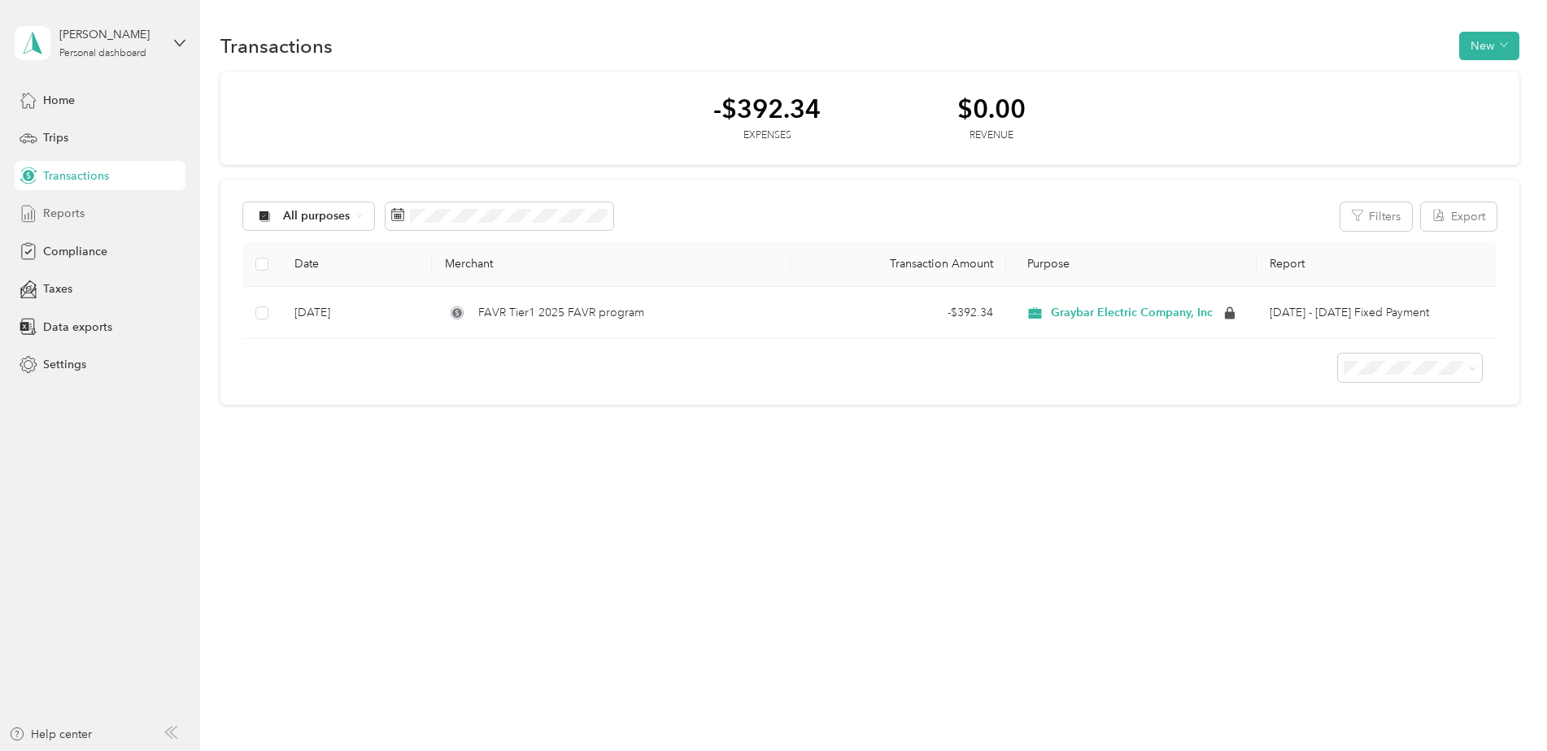
click at [54, 206] on span "Reports" at bounding box center [63, 213] width 41 height 17
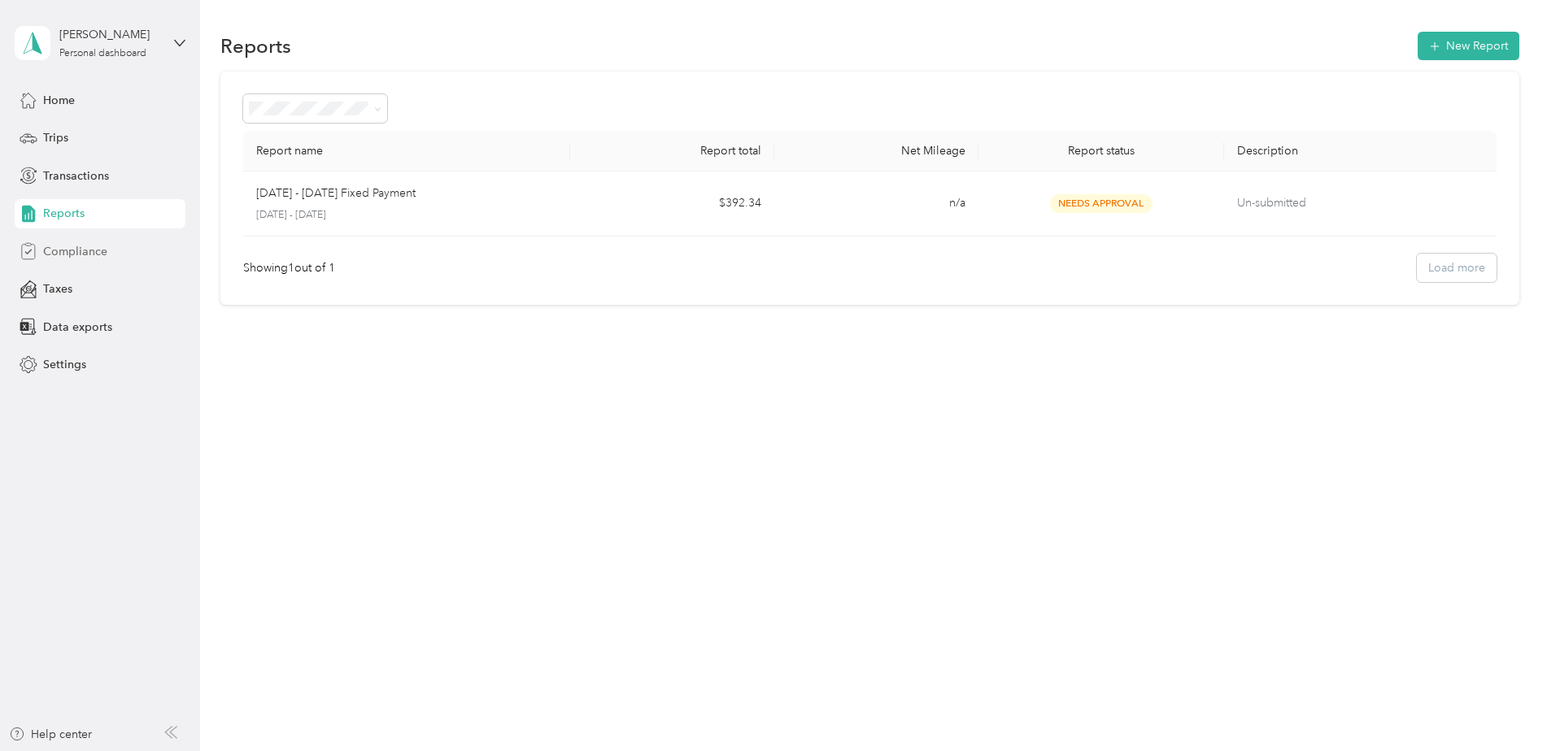
click at [71, 257] on span "Compliance" at bounding box center [75, 251] width 64 height 17
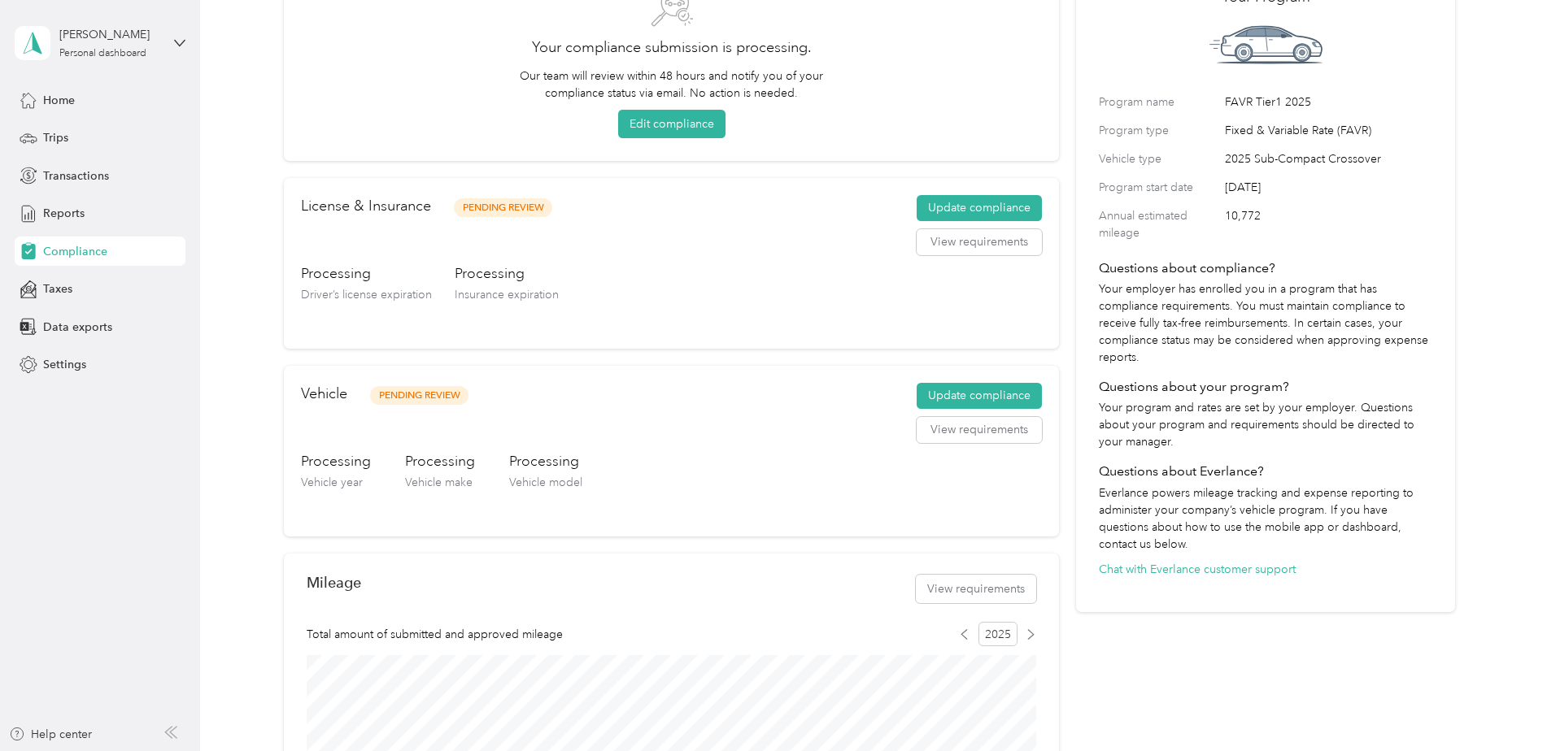
scroll to position [244, 0]
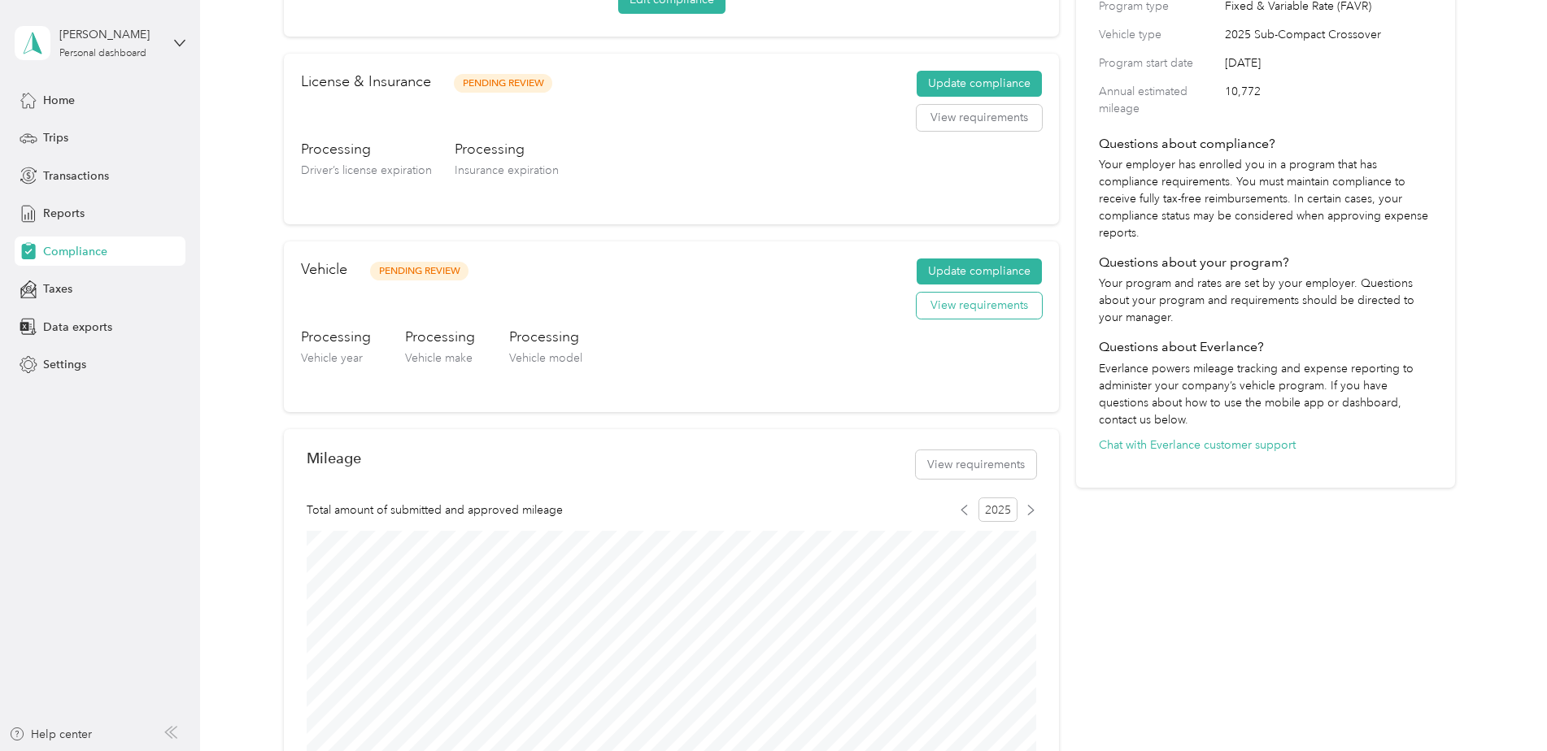
click at [958, 301] on button "View requirements" at bounding box center [979, 306] width 125 height 26
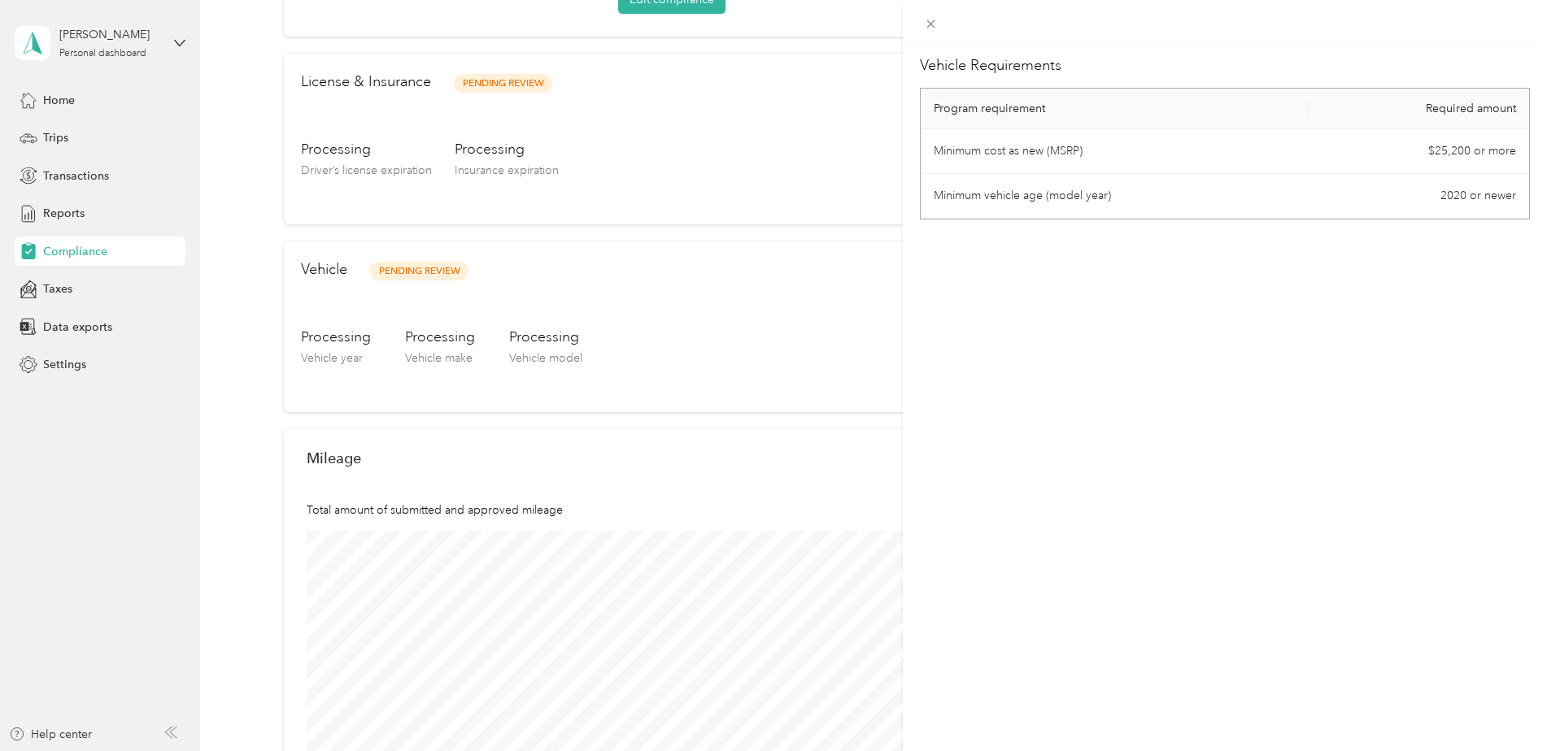
click at [399, 267] on div "Vehicle Requirements Program requirement Required amount Minimum cost as new (M…" at bounding box center [773, 375] width 1547 height 751
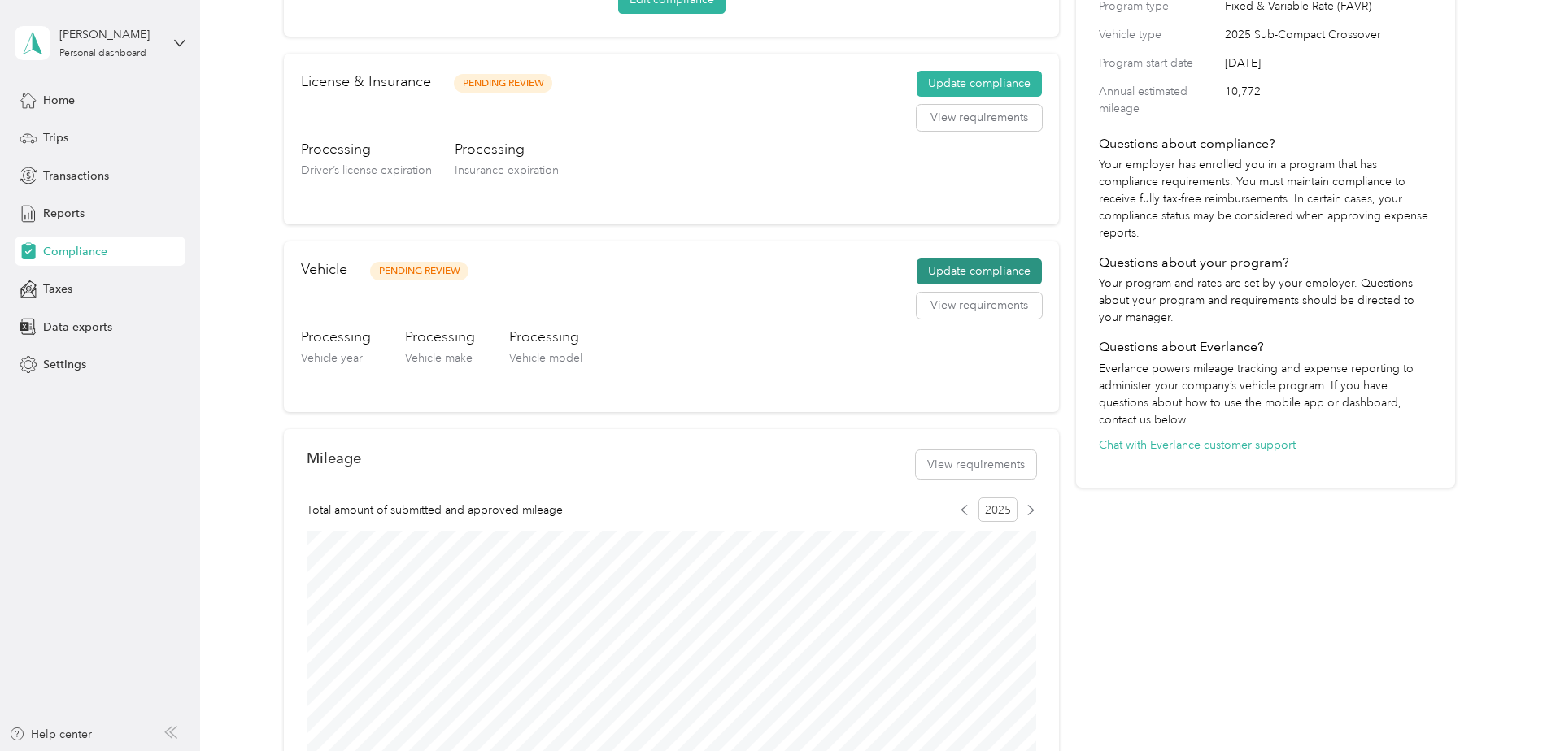
click at [960, 271] on button "Update compliance" at bounding box center [979, 272] width 125 height 26
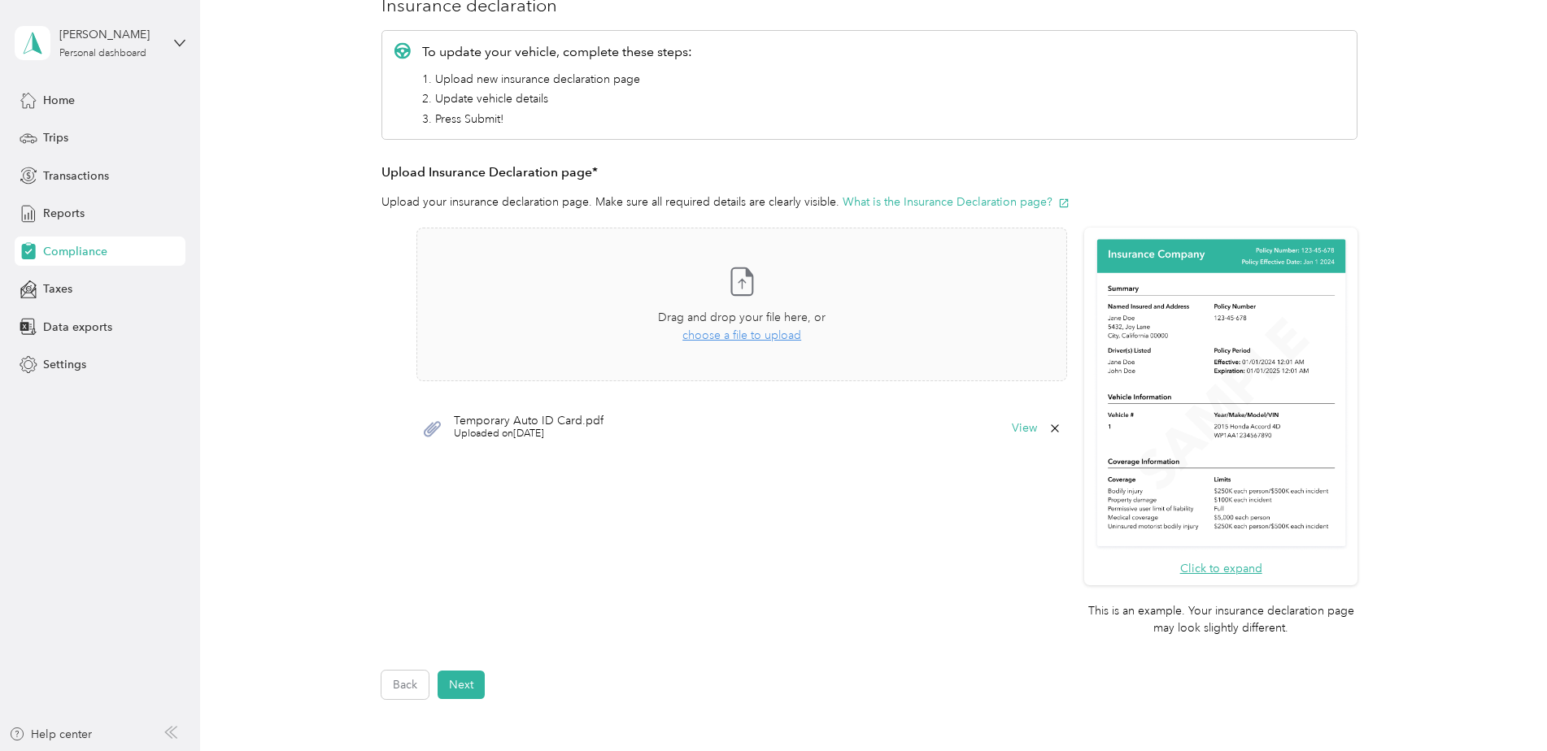
scroll to position [244, 0]
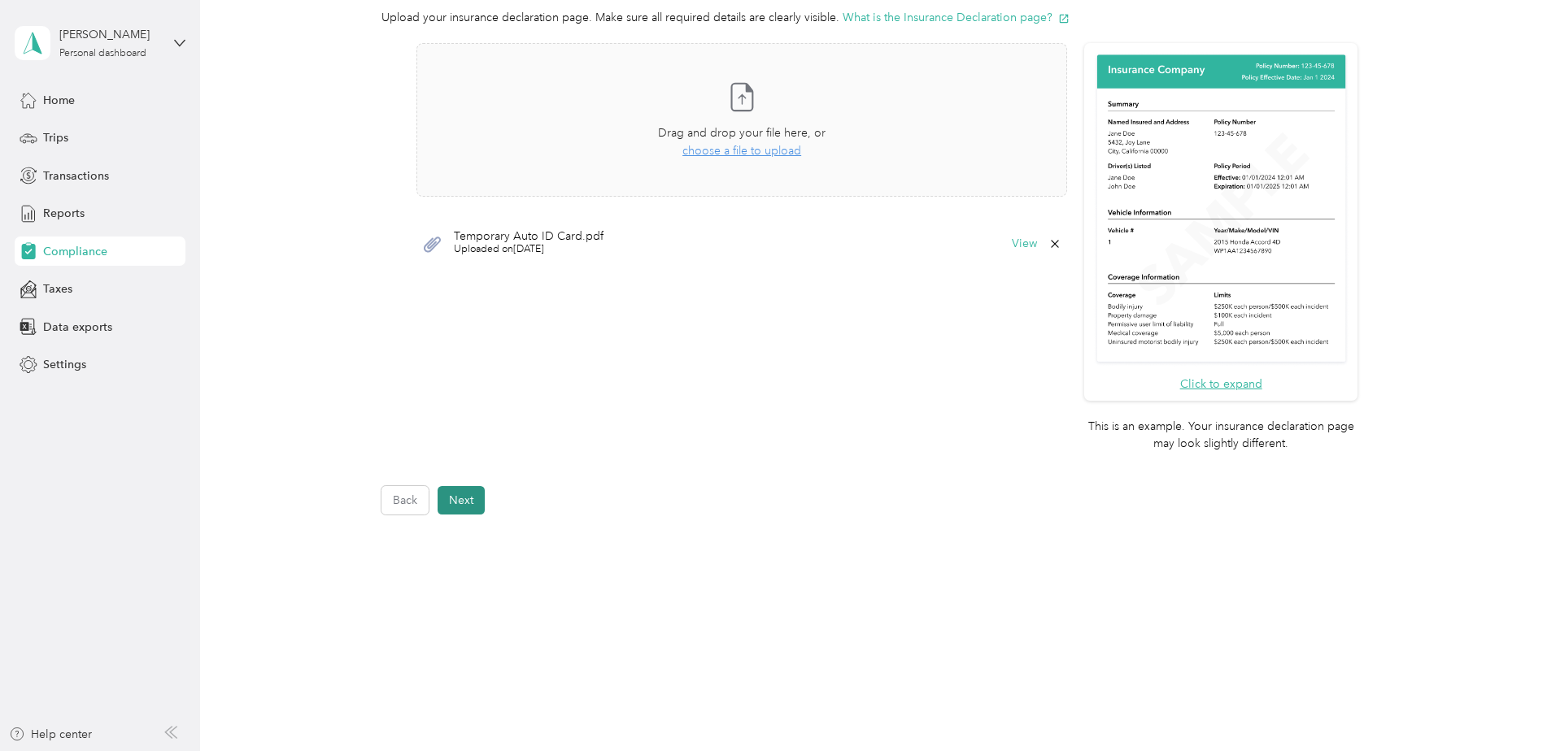
click at [441, 508] on button "Next" at bounding box center [461, 500] width 47 height 28
